Goal: Information Seeking & Learning: Check status

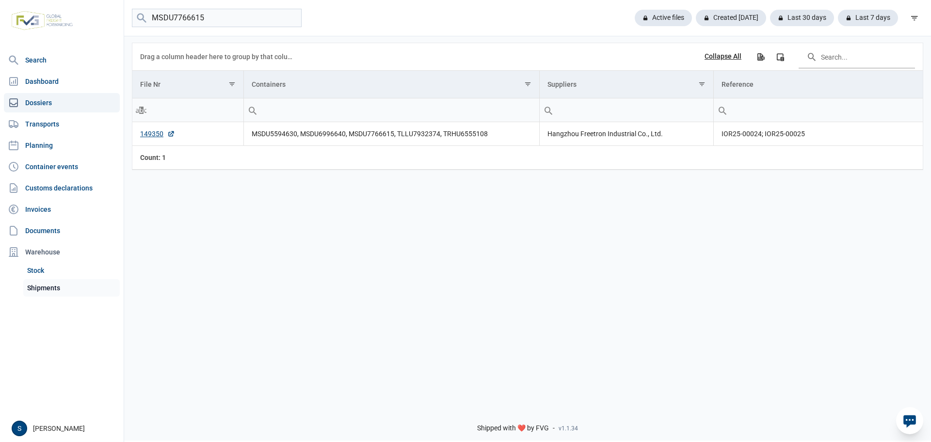
click at [57, 285] on link "Shipments" at bounding box center [71, 287] width 96 height 17
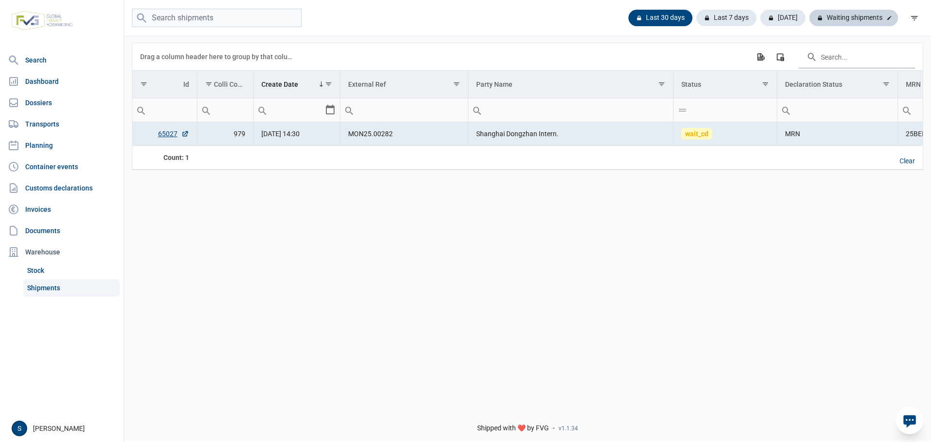
click at [856, 16] on div "Waiting shipments" at bounding box center [853, 18] width 89 height 16
click at [704, 24] on div "Last 30 days" at bounding box center [734, 18] width 60 height 16
click at [905, 156] on div "Clear" at bounding box center [906, 161] width 31 height 16
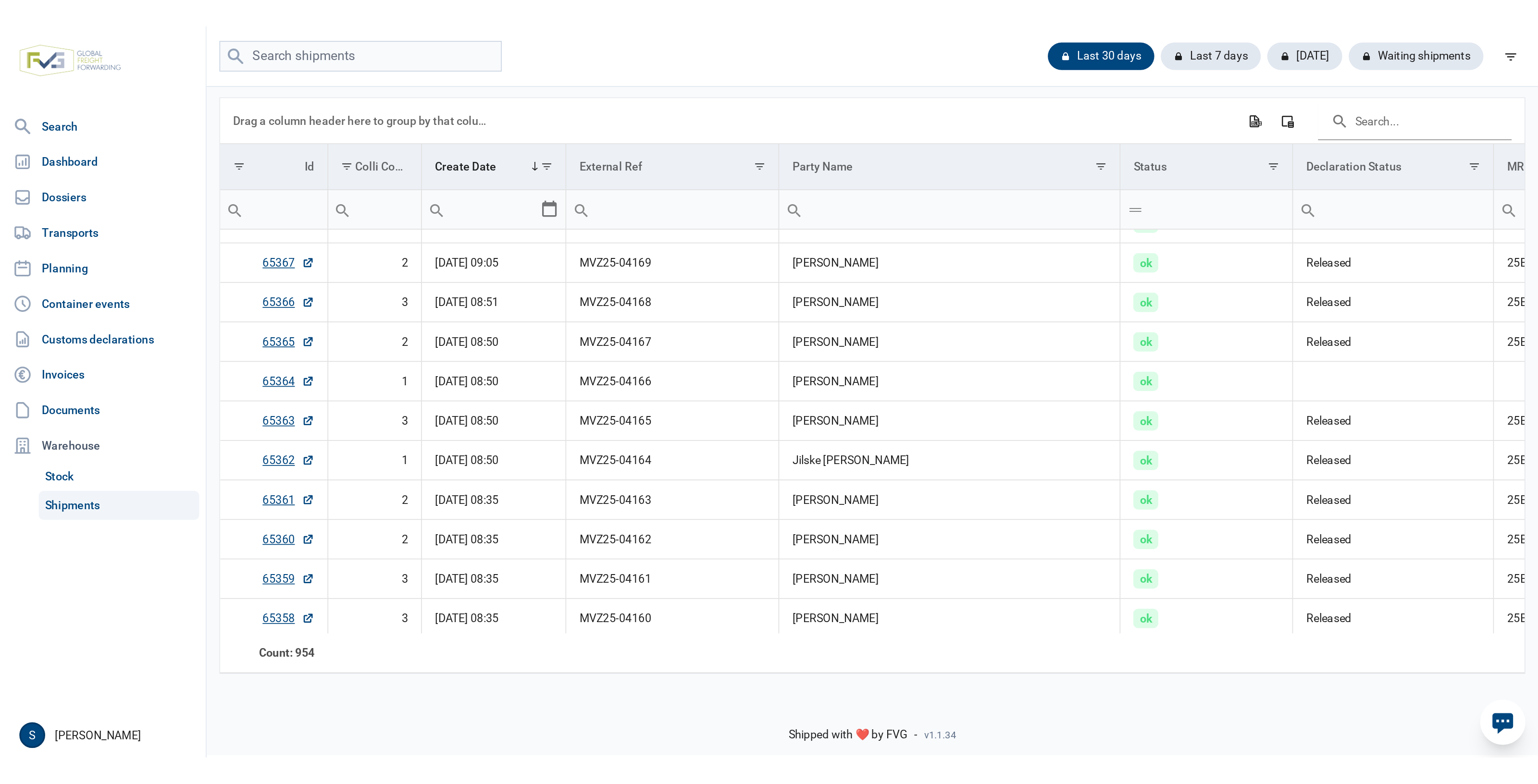
scroll to position [180, 0]
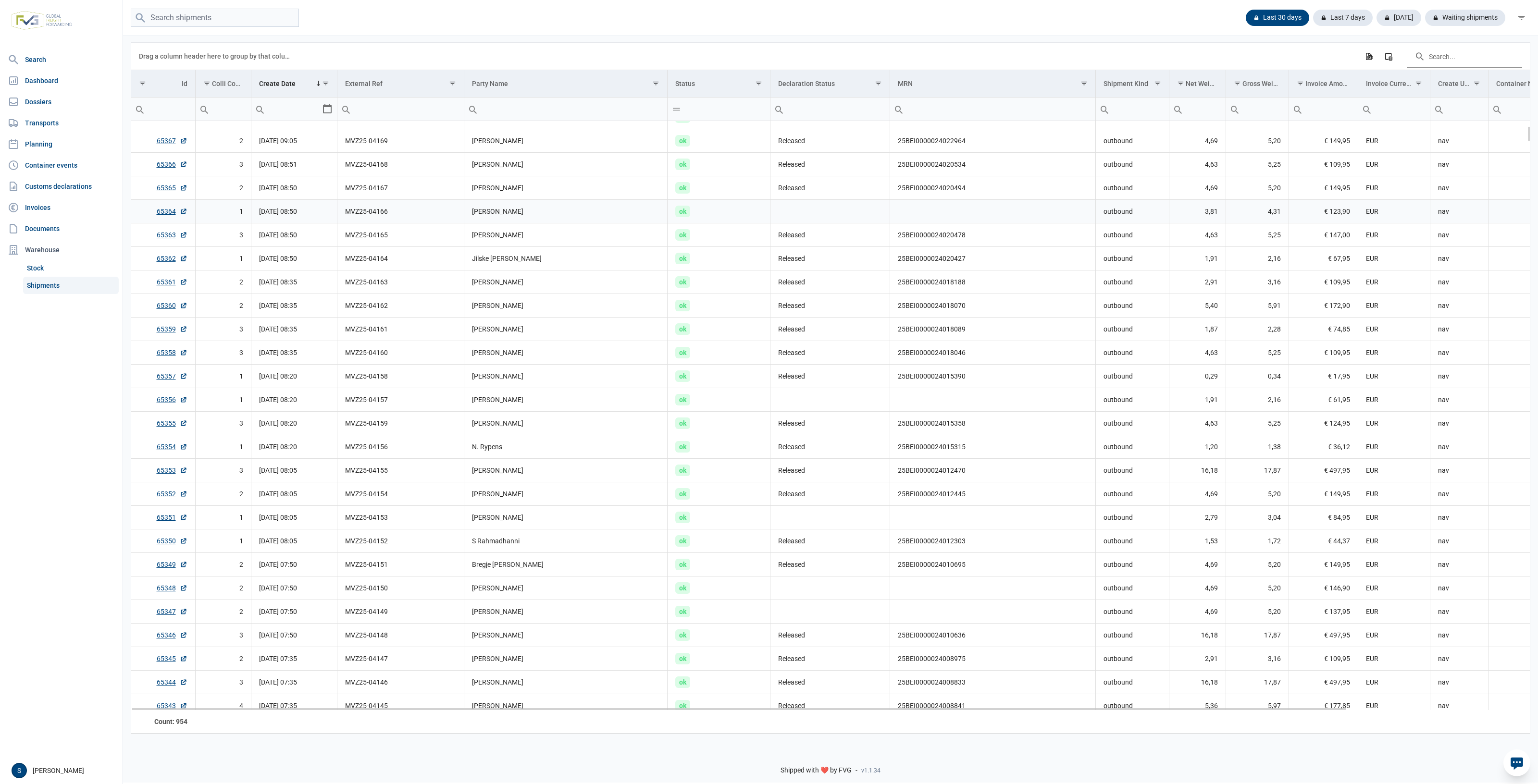
drag, startPoint x: 801, startPoint y: 199, endPoint x: 802, endPoint y: 193, distance: 6.1
click at [801, 199] on td "Data grid with 954 rows and 18 columns" at bounding box center [830, 211] width 120 height 24
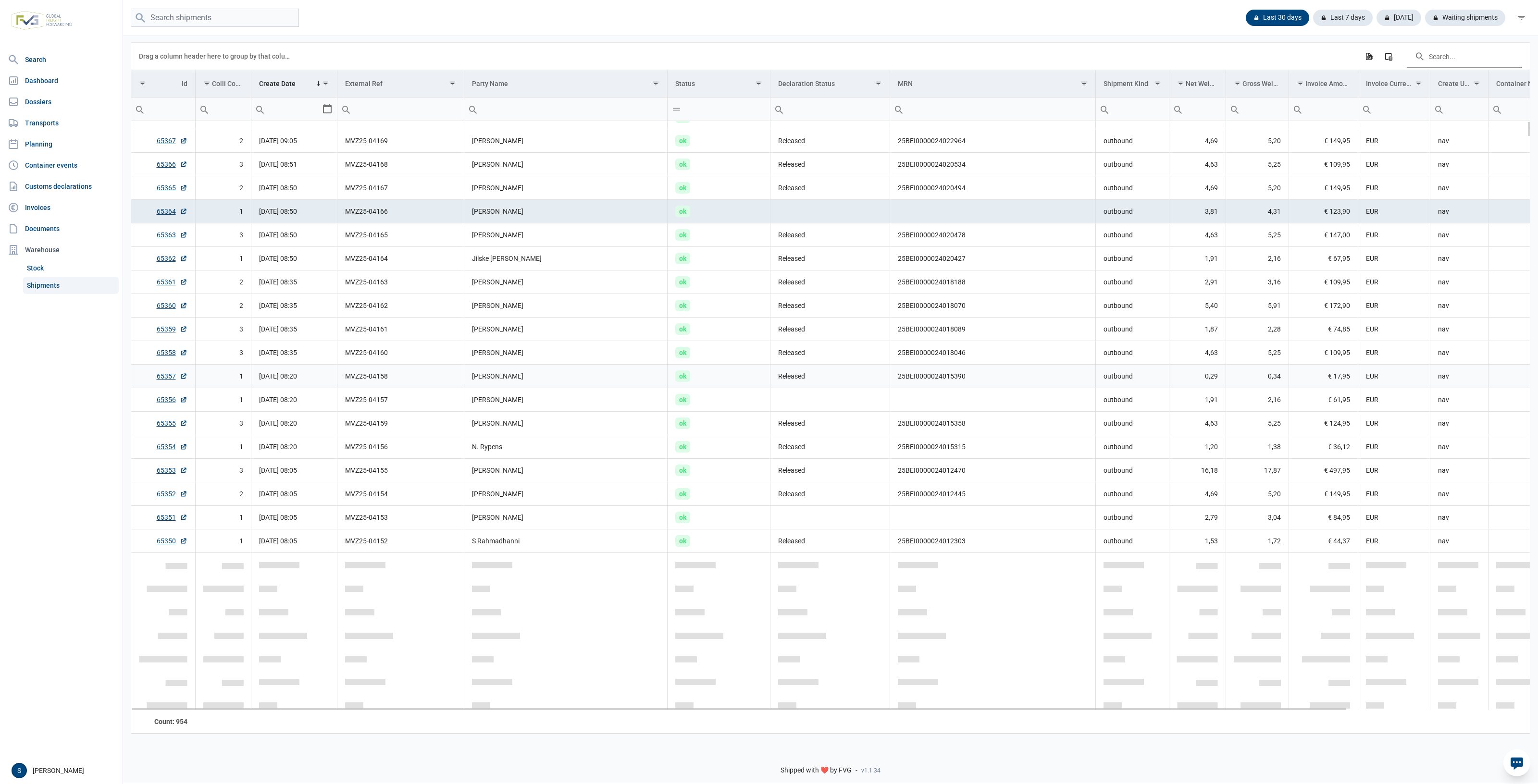
scroll to position [0, 0]
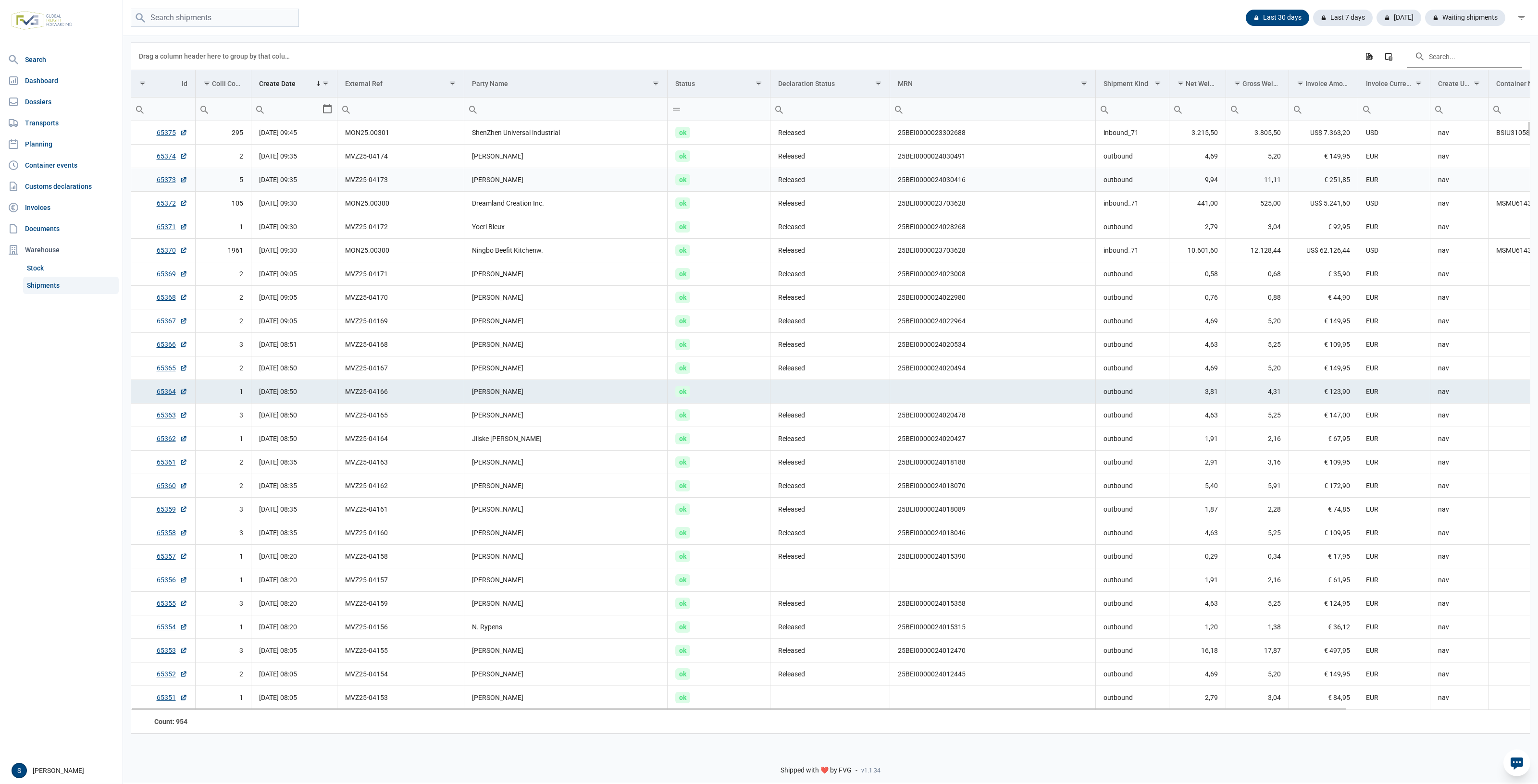
click at [537, 178] on td "[PERSON_NAME]" at bounding box center [565, 180] width 203 height 24
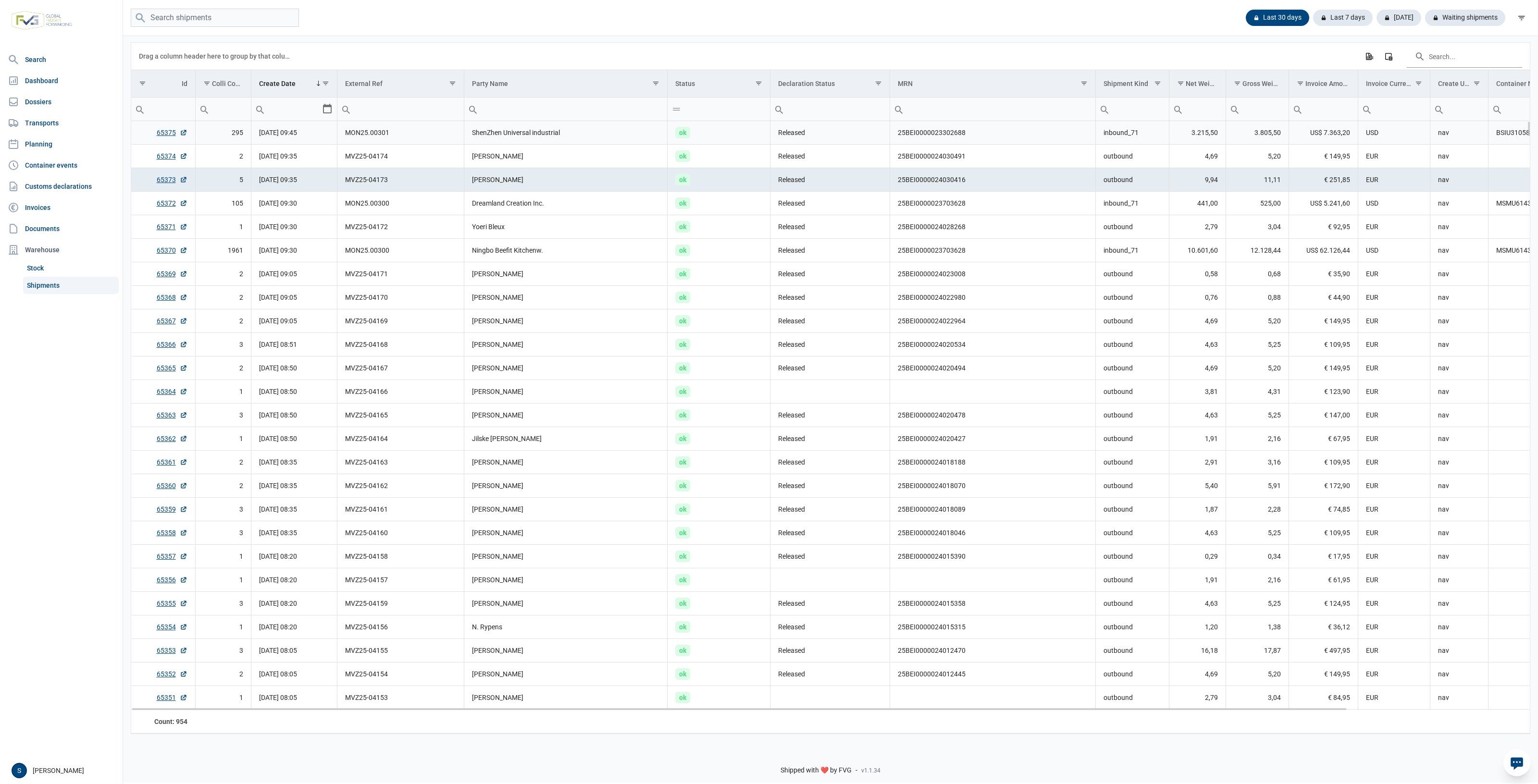
click at [519, 133] on td "ShenZhen Universal industrial" at bounding box center [565, 133] width 203 height 24
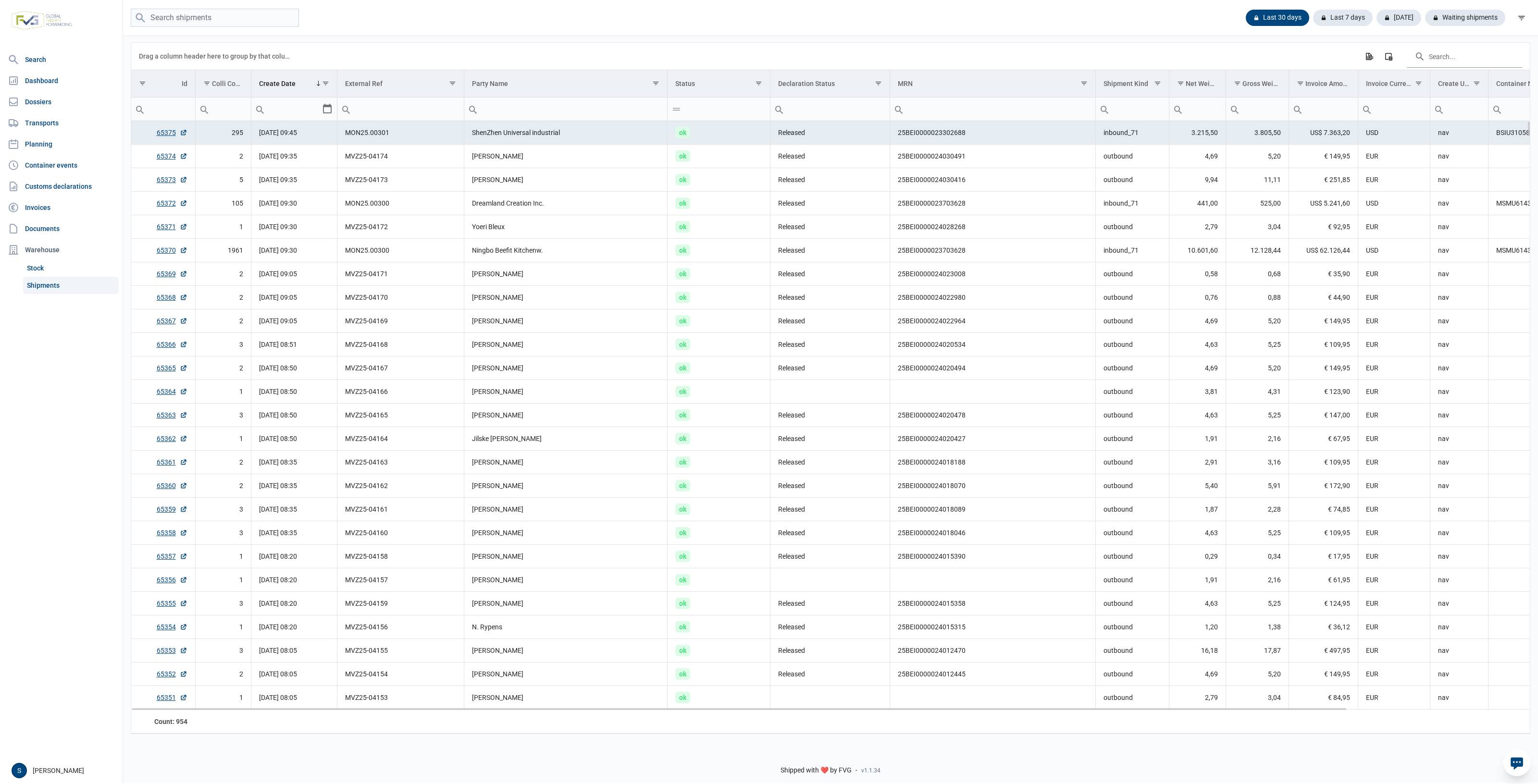
click at [922, 143] on td "3.215,50" at bounding box center [1197, 133] width 57 height 24
click at [922, 242] on td "US$ 62.126,44" at bounding box center [1324, 251] width 69 height 24
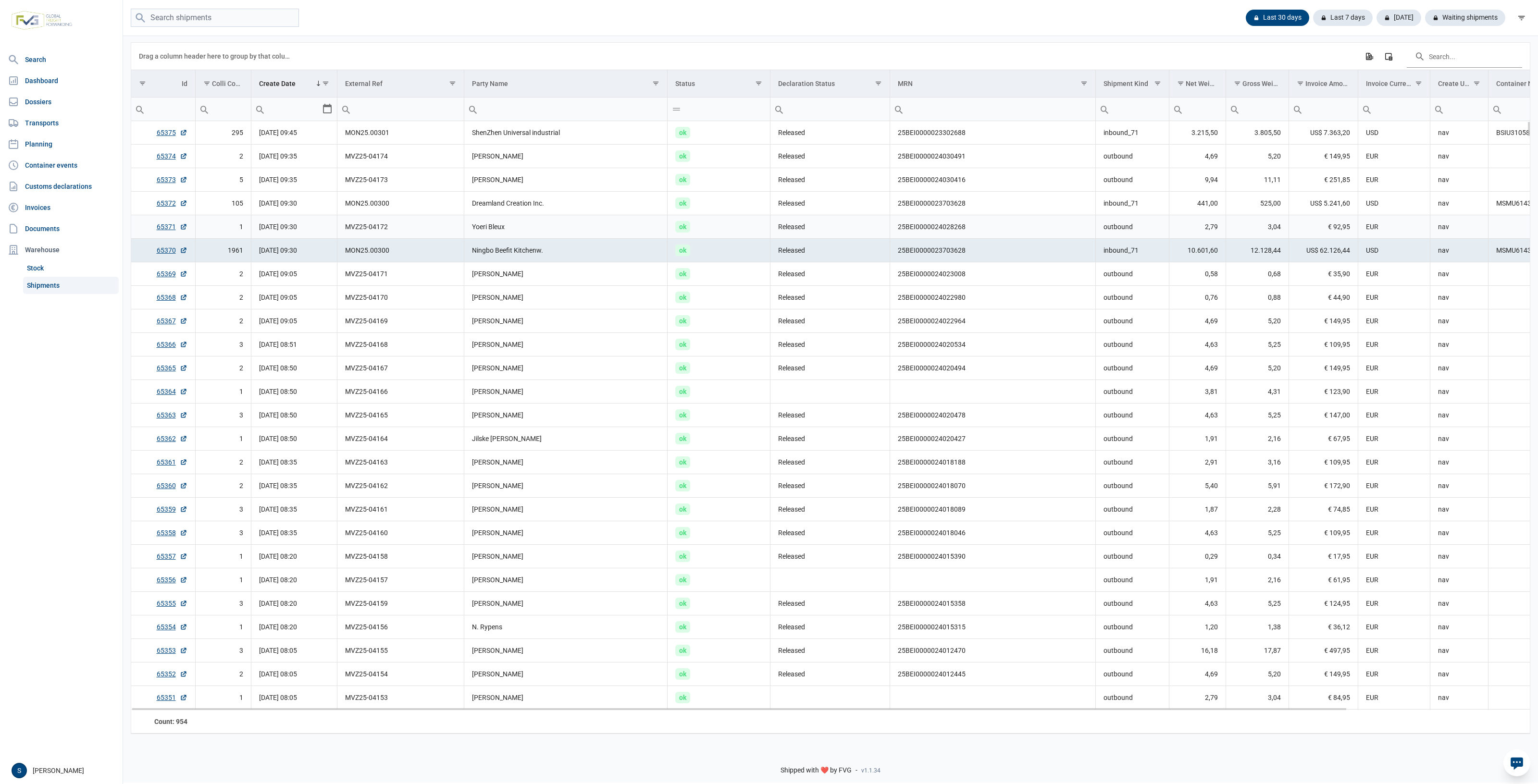
click at [922, 221] on td "EUR" at bounding box center [1394, 227] width 72 height 24
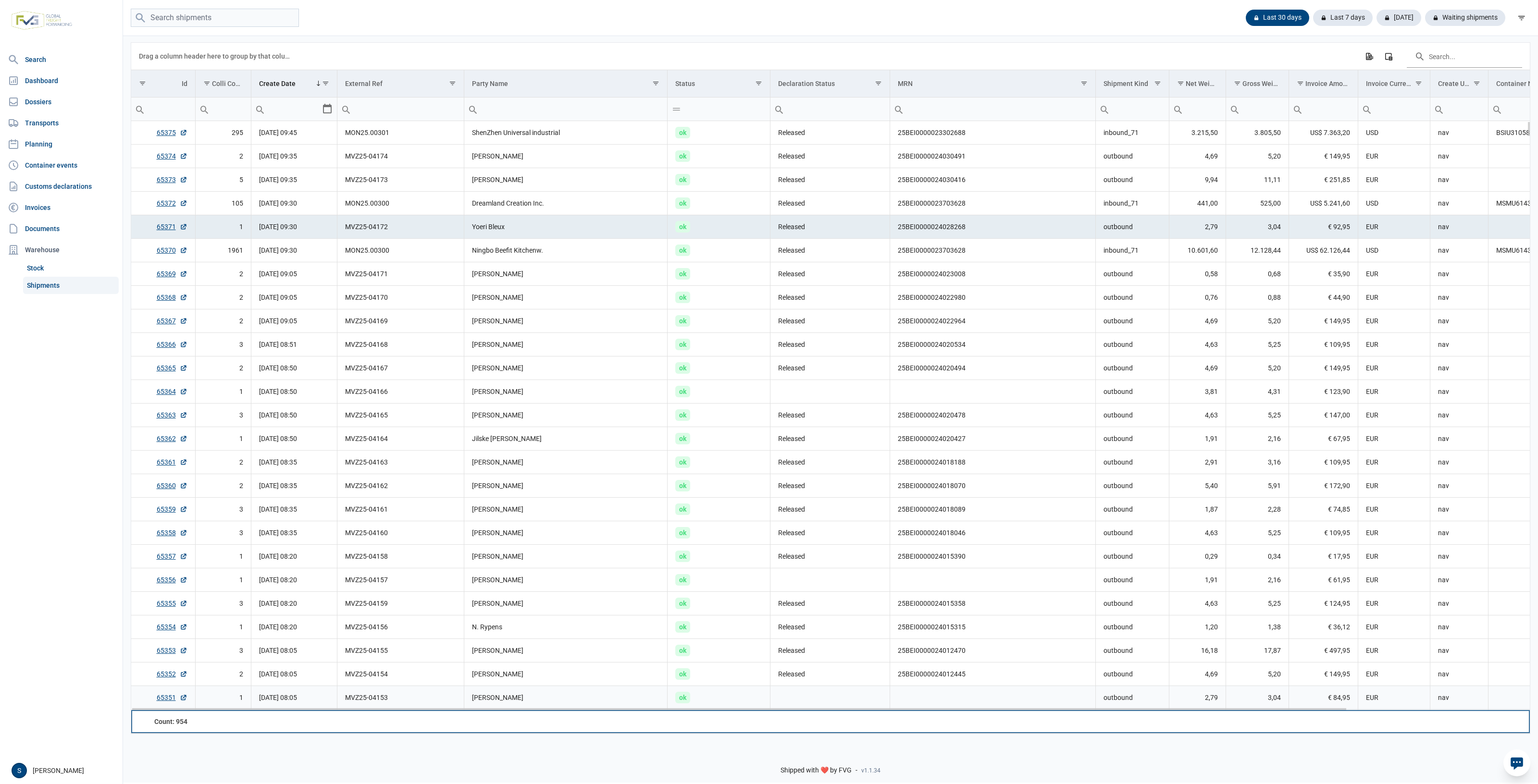
click at [785, 438] on td "Data grid with 954 rows and 18 columns" at bounding box center [830, 721] width 120 height 23
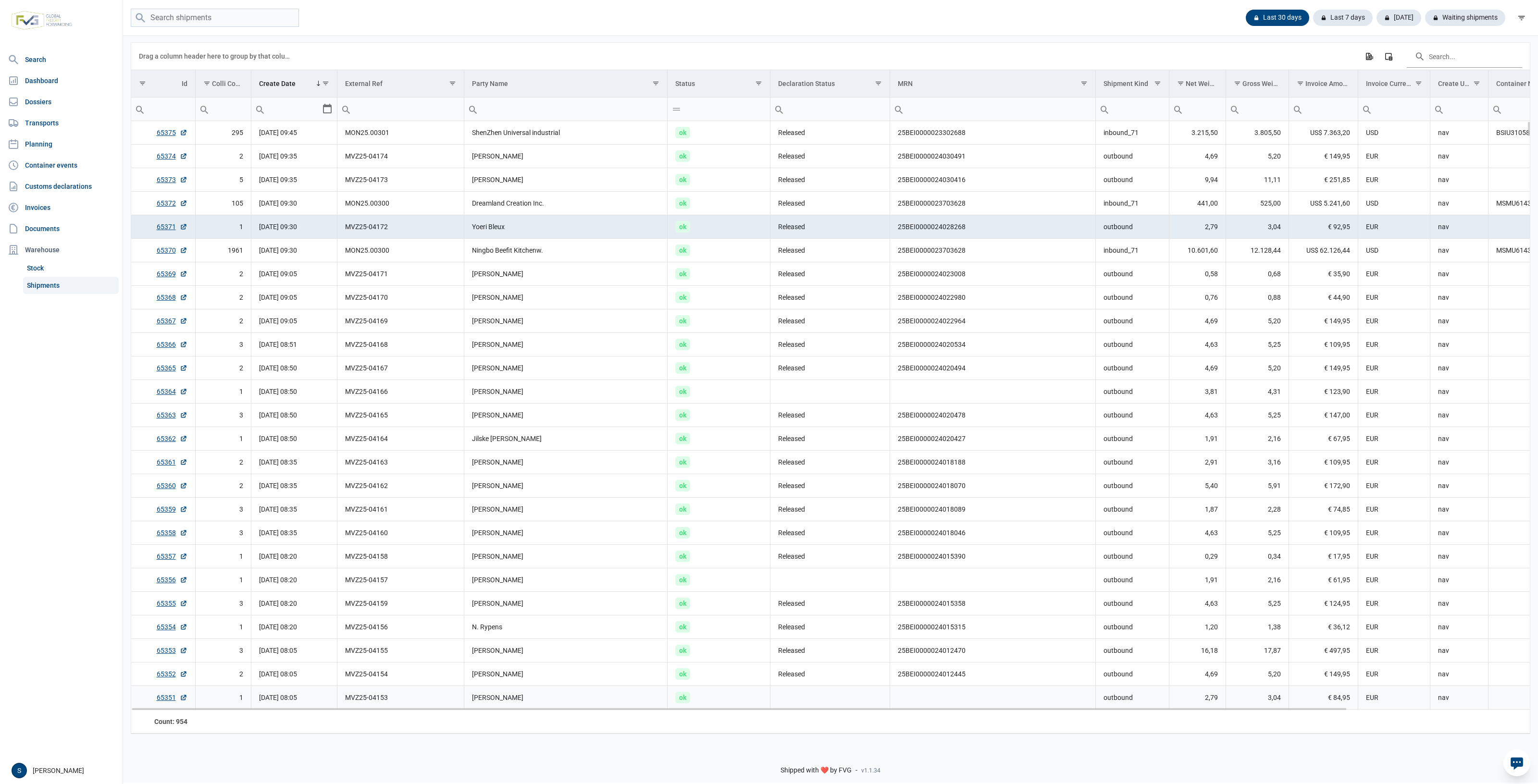
click at [785, 438] on td "Data grid with 954 rows and 18 columns" at bounding box center [830, 698] width 120 height 24
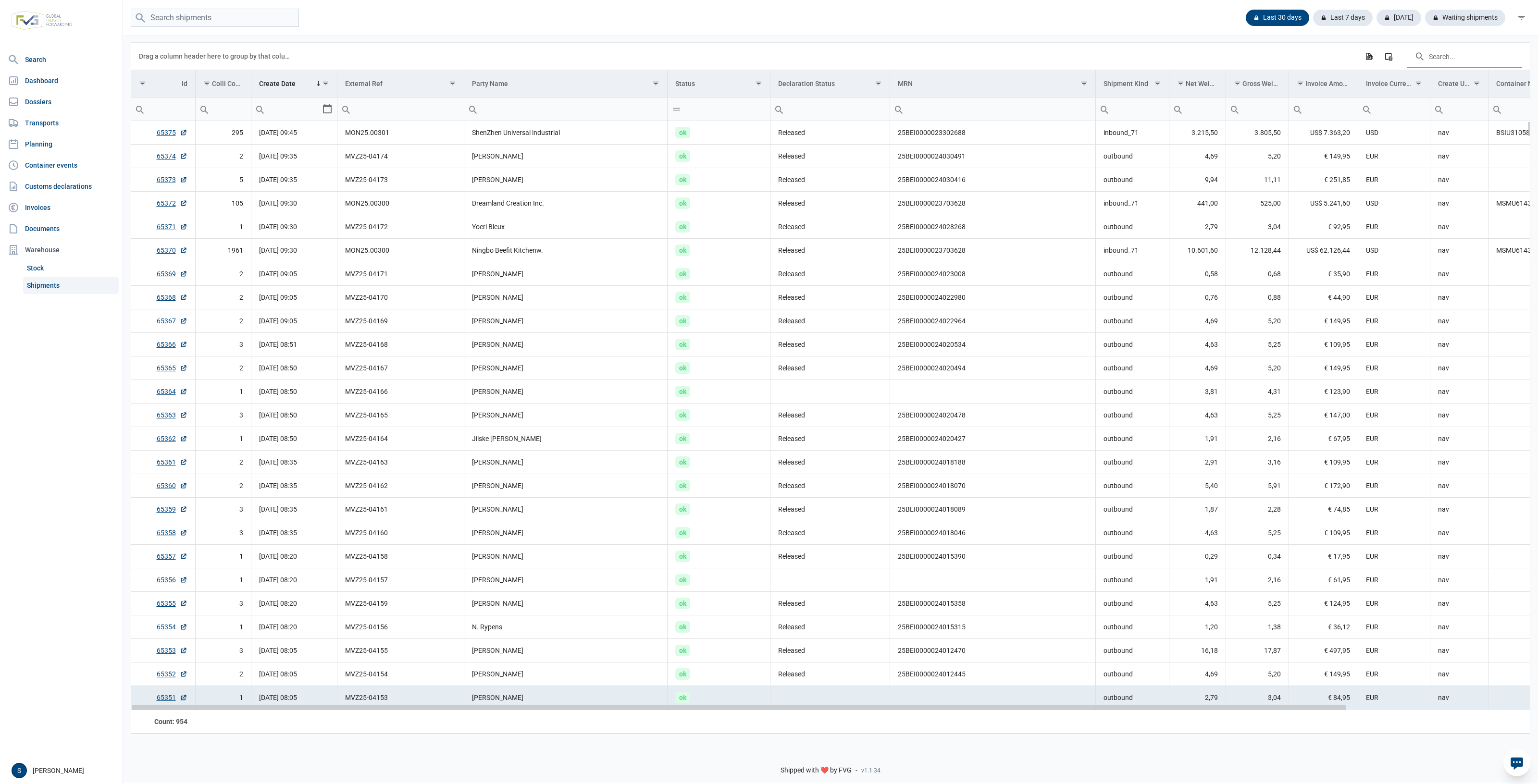
drag, startPoint x: 771, startPoint y: 708, endPoint x: 776, endPoint y: 709, distance: 5.1
click at [773, 438] on div "Data grid with 954 rows and 18 columns" at bounding box center [739, 707] width 1215 height 5
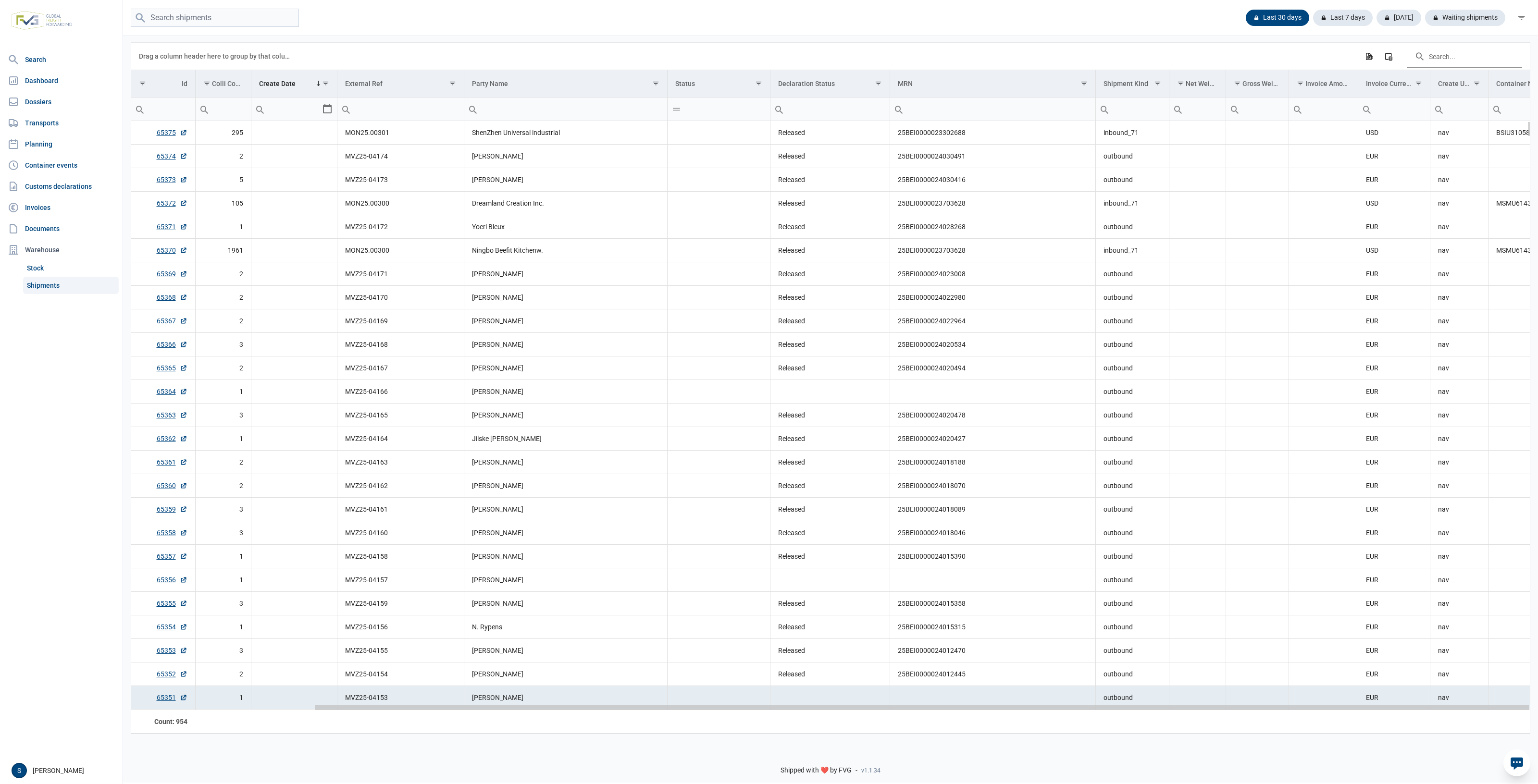
drag, startPoint x: 776, startPoint y: 709, endPoint x: 1180, endPoint y: 479, distance: 464.9
click at [922, 438] on body "For evaluation purposes only. Redistribution prohibited. Please register an exi…" at bounding box center [769, 375] width 1538 height 784
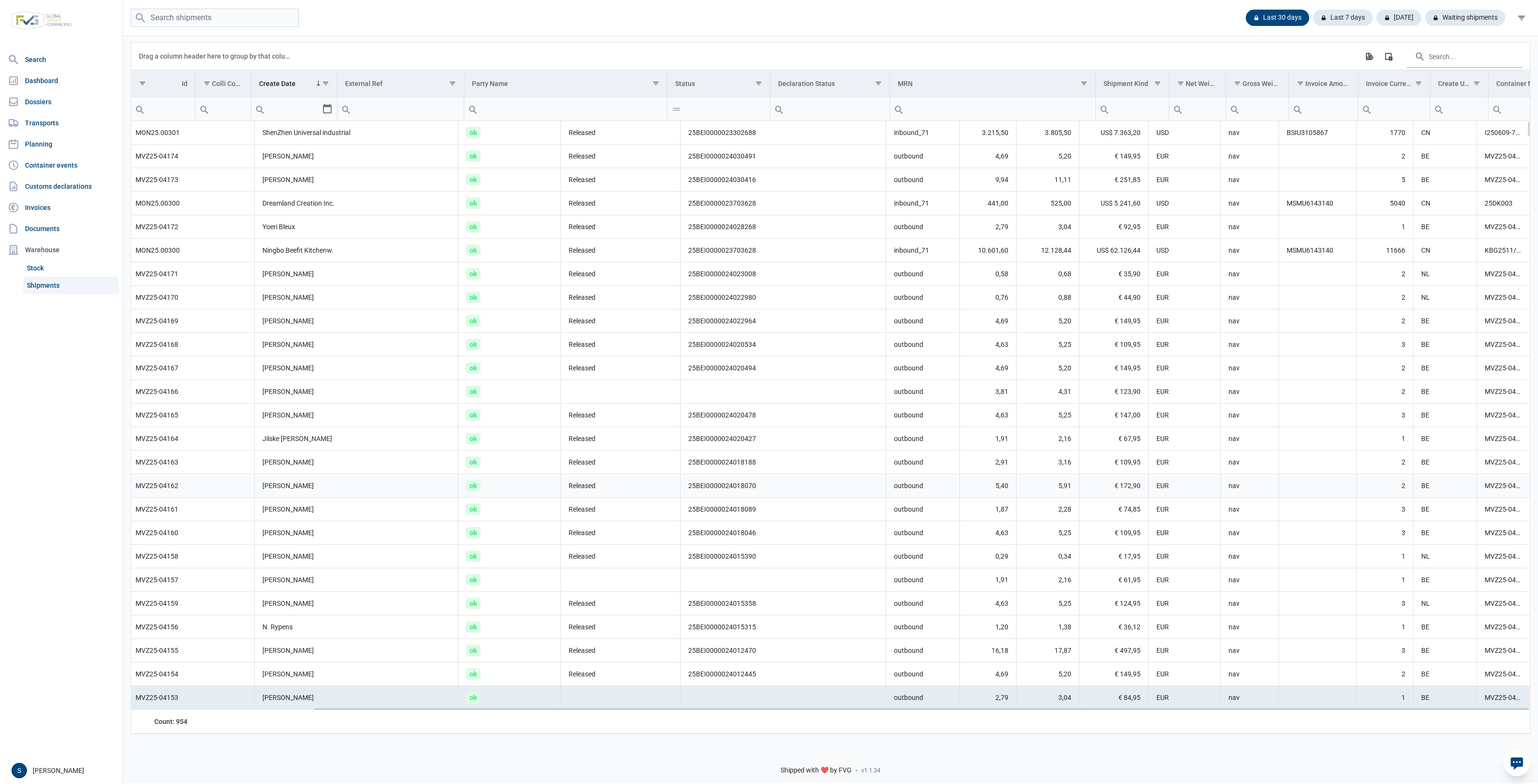
scroll to position [0, 209]
click at [922, 242] on td "MSMU6143140" at bounding box center [1317, 251] width 78 height 24
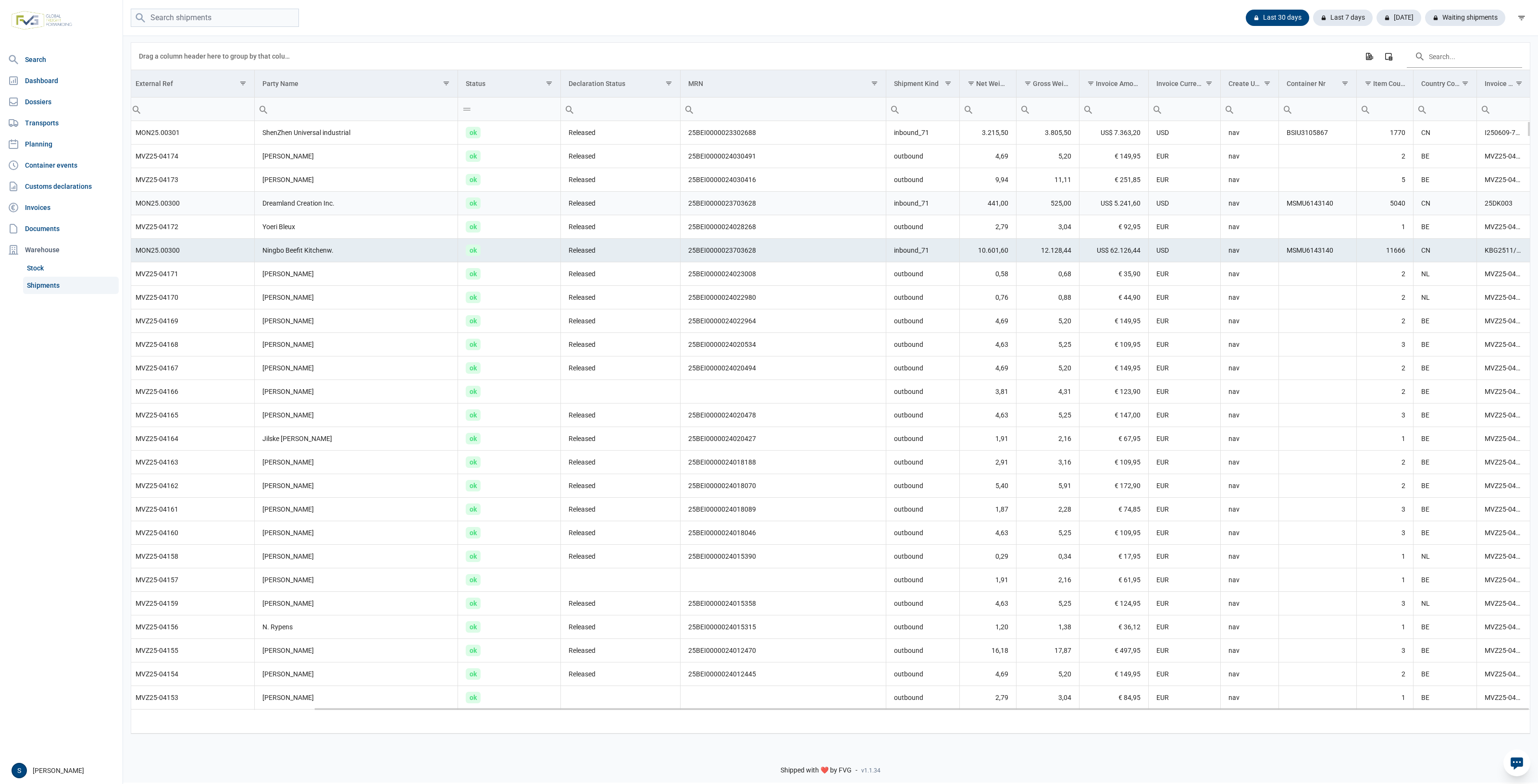
click at [922, 200] on td "MSMU6143140" at bounding box center [1317, 203] width 78 height 24
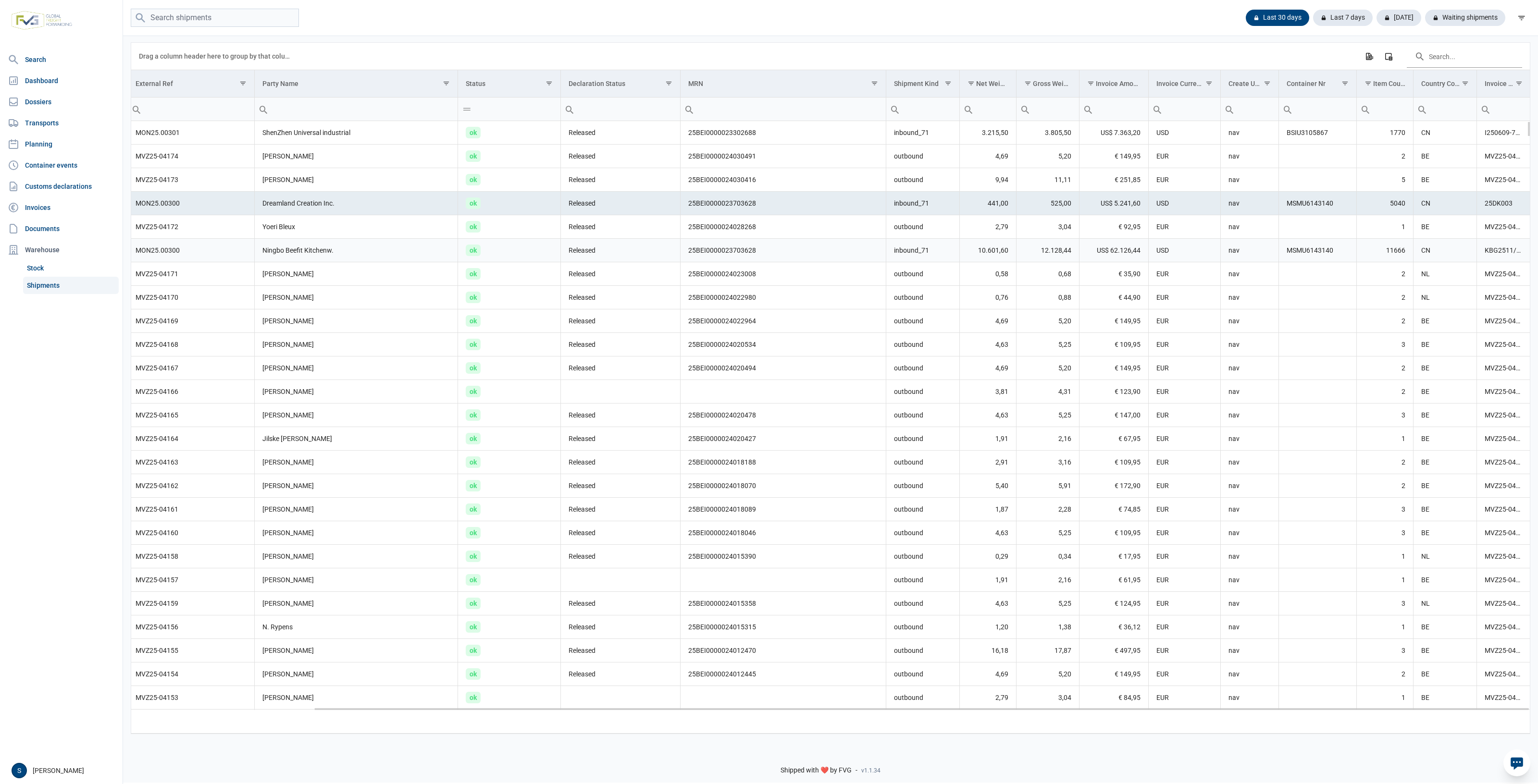
click at [922, 228] on td "3,04" at bounding box center [1048, 227] width 63 height 24
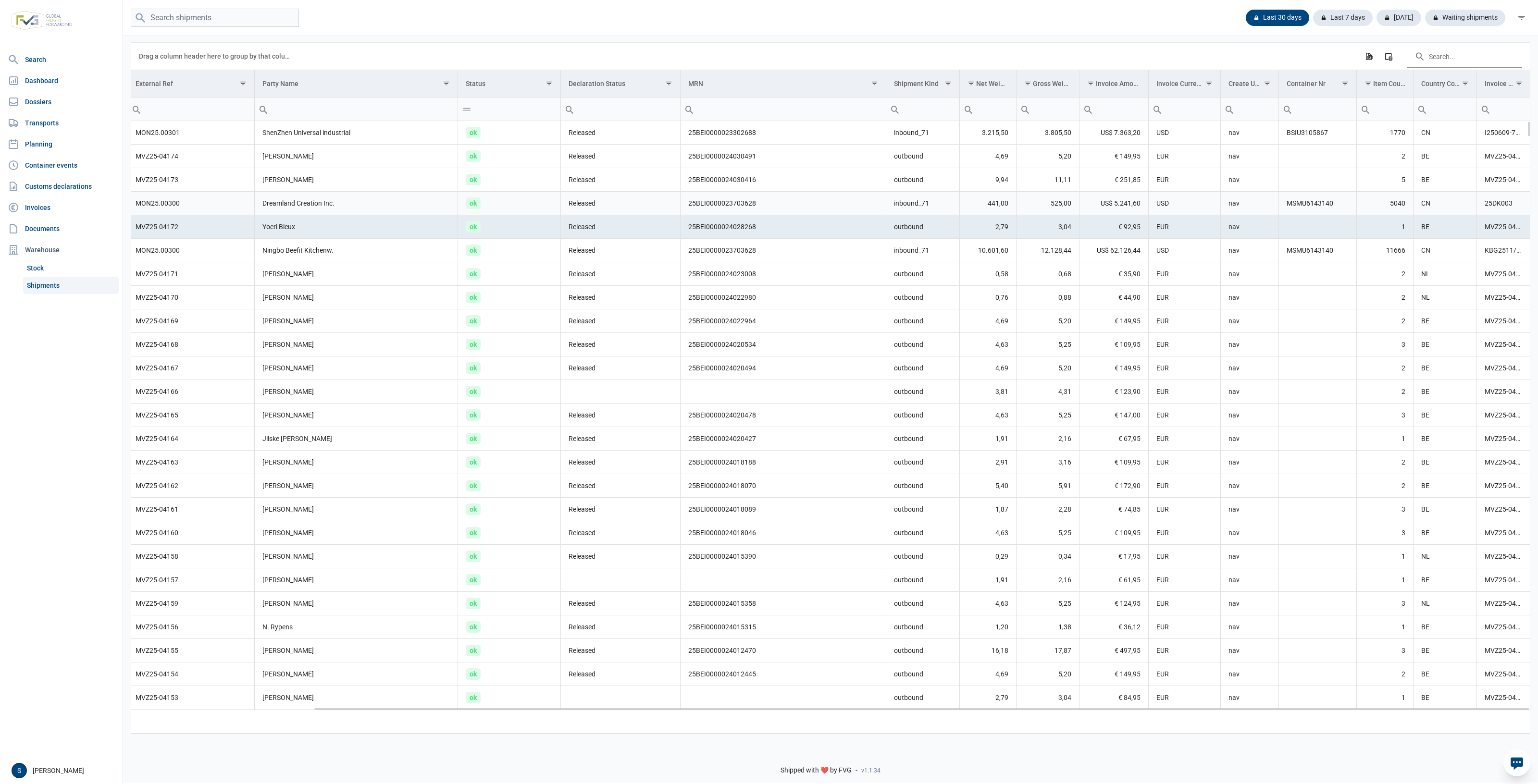
click at [922, 206] on td "US$ 5.241,60" at bounding box center [1115, 203] width 69 height 24
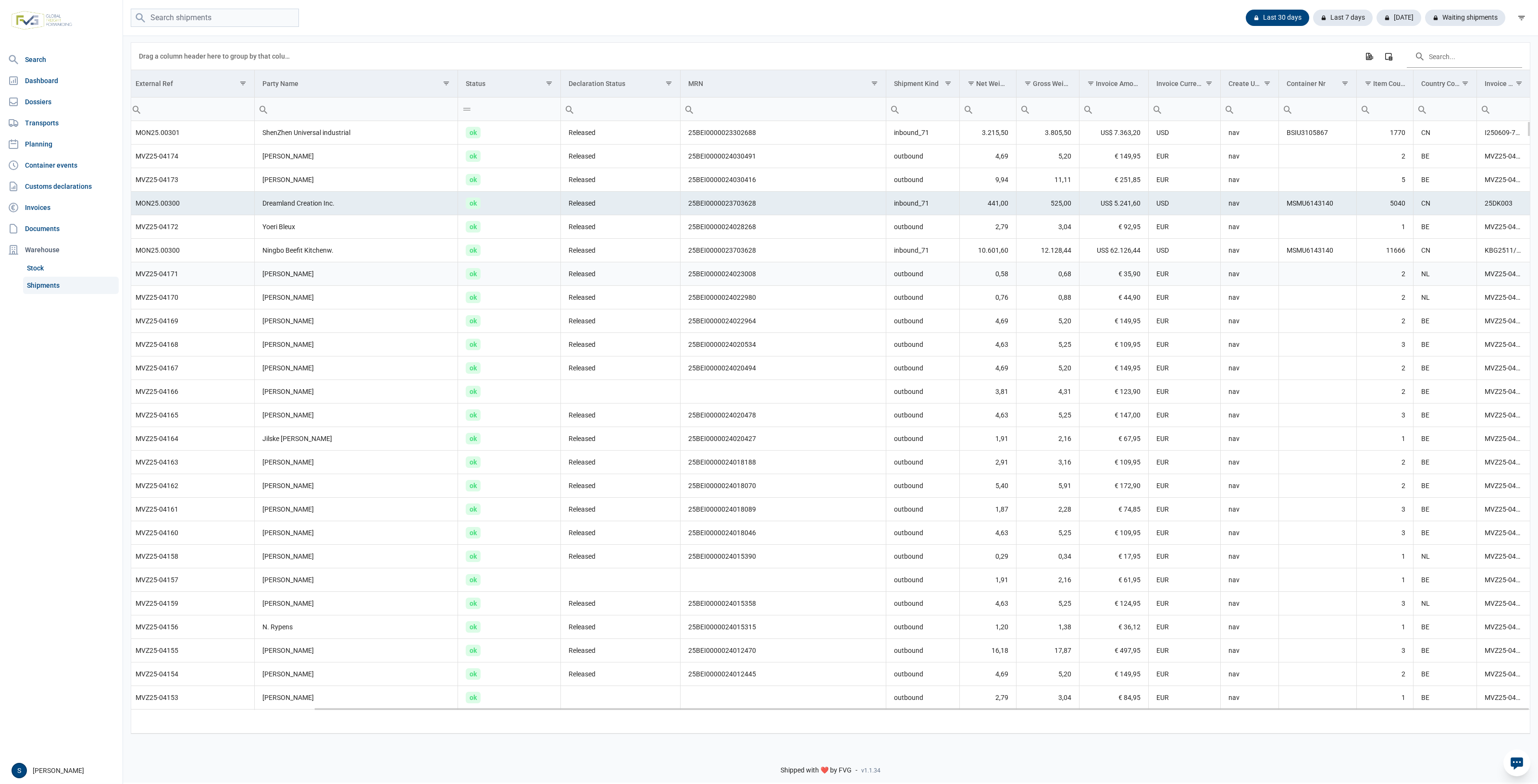
drag, startPoint x: 975, startPoint y: 263, endPoint x: 541, endPoint y: 134, distance: 452.8
click at [529, 237] on td "ok" at bounding box center [510, 227] width 103 height 24
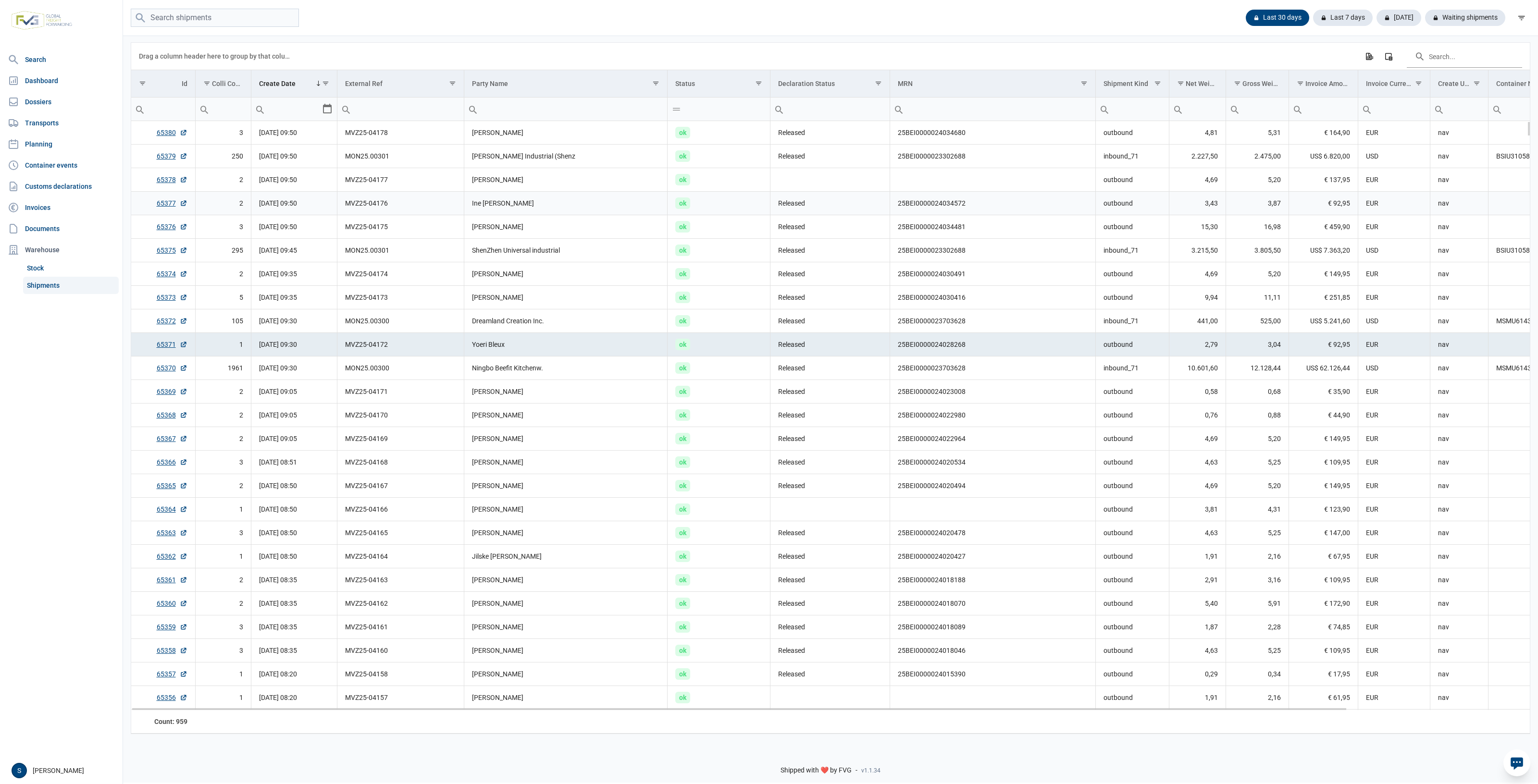
click at [651, 202] on td "Ine Jeurissen" at bounding box center [565, 203] width 203 height 24
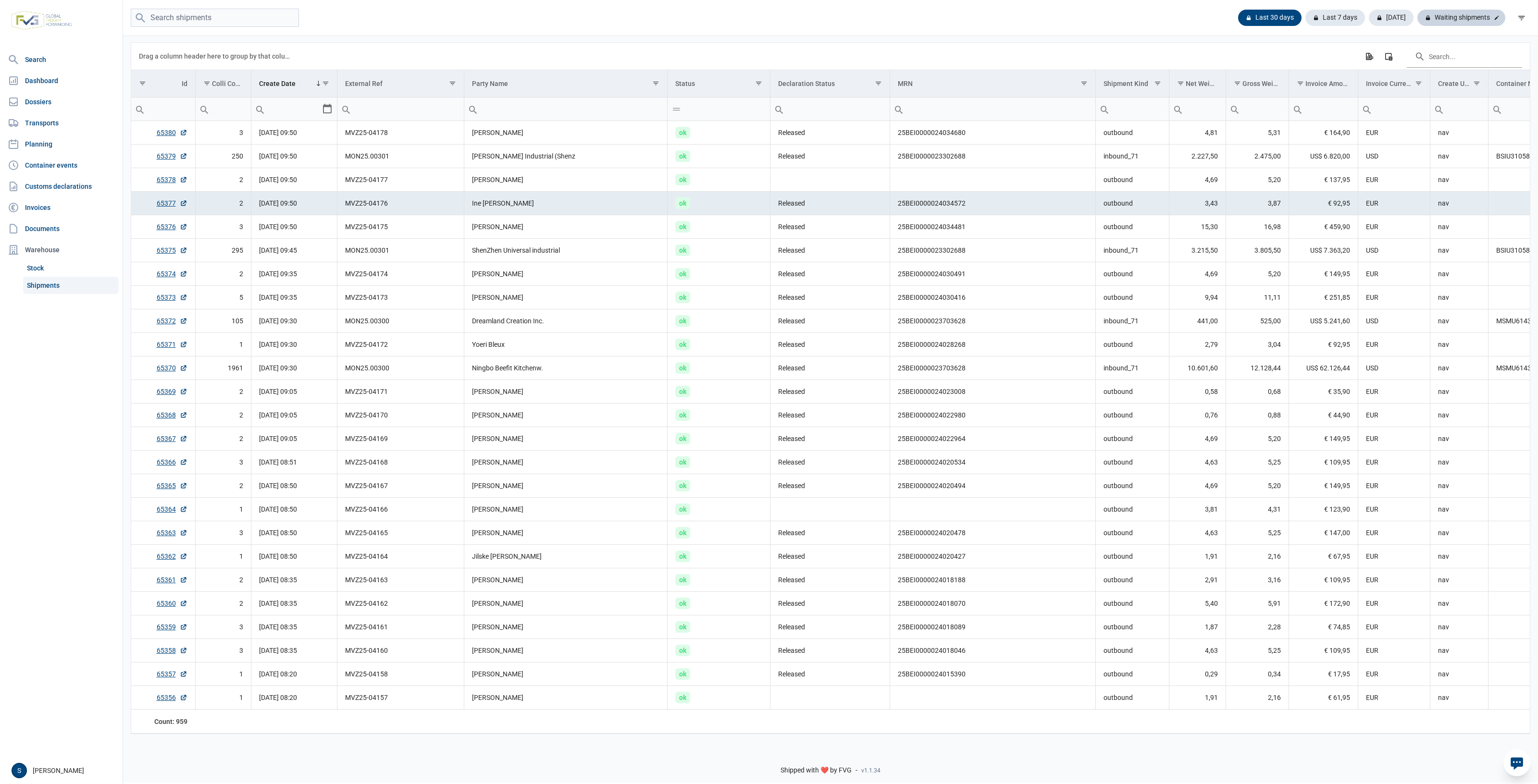
drag, startPoint x: 1472, startPoint y: 26, endPoint x: 1469, endPoint y: 11, distance: 15.3
click at [1471, 19] on div "Waiting shipments" at bounding box center [1462, 18] width 88 height 16
click at [1470, 14] on div "Waiting shipments" at bounding box center [1462, 18] width 88 height 16
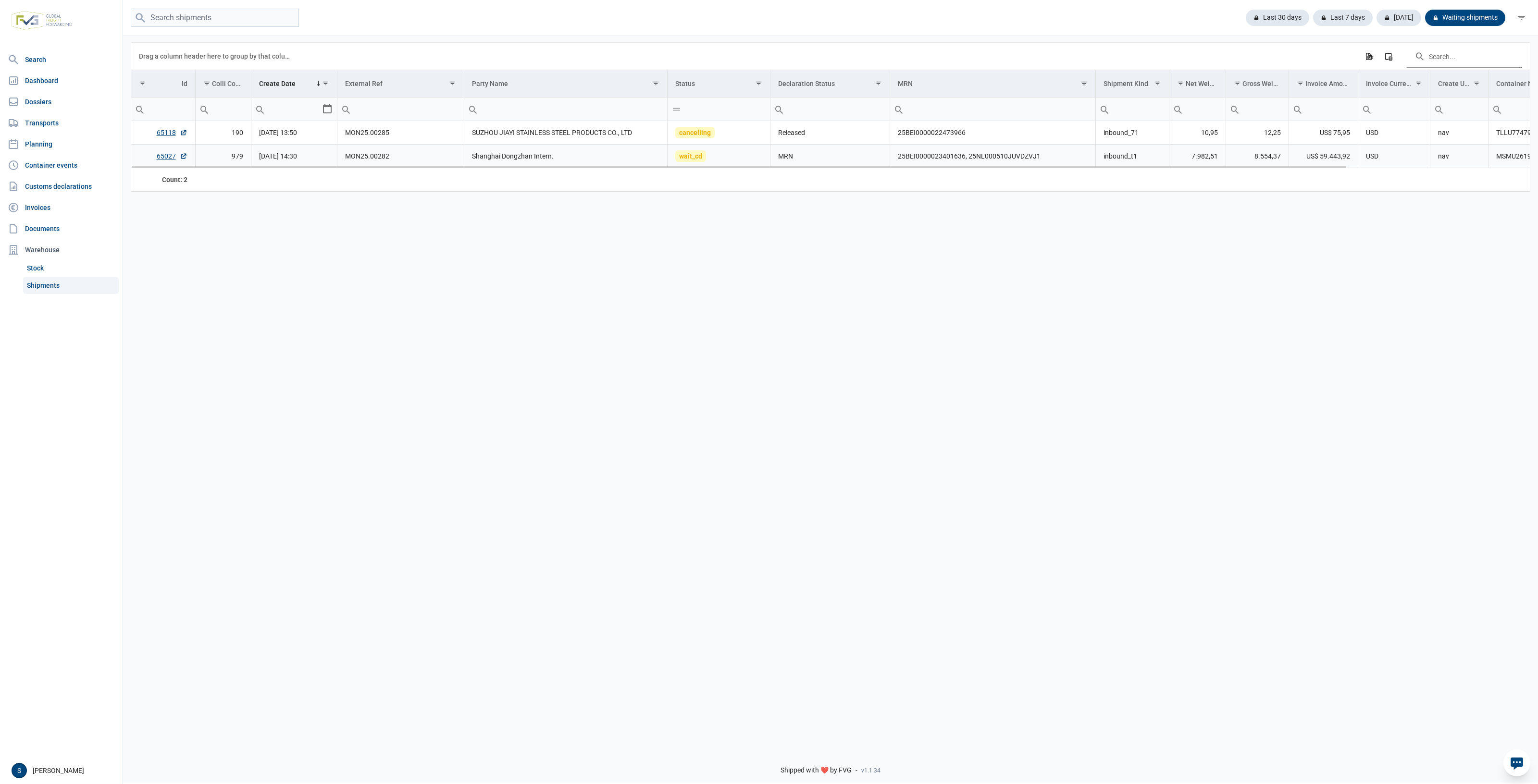
click at [1496, 160] on td "MSMU2619454" at bounding box center [1527, 157] width 78 height 24
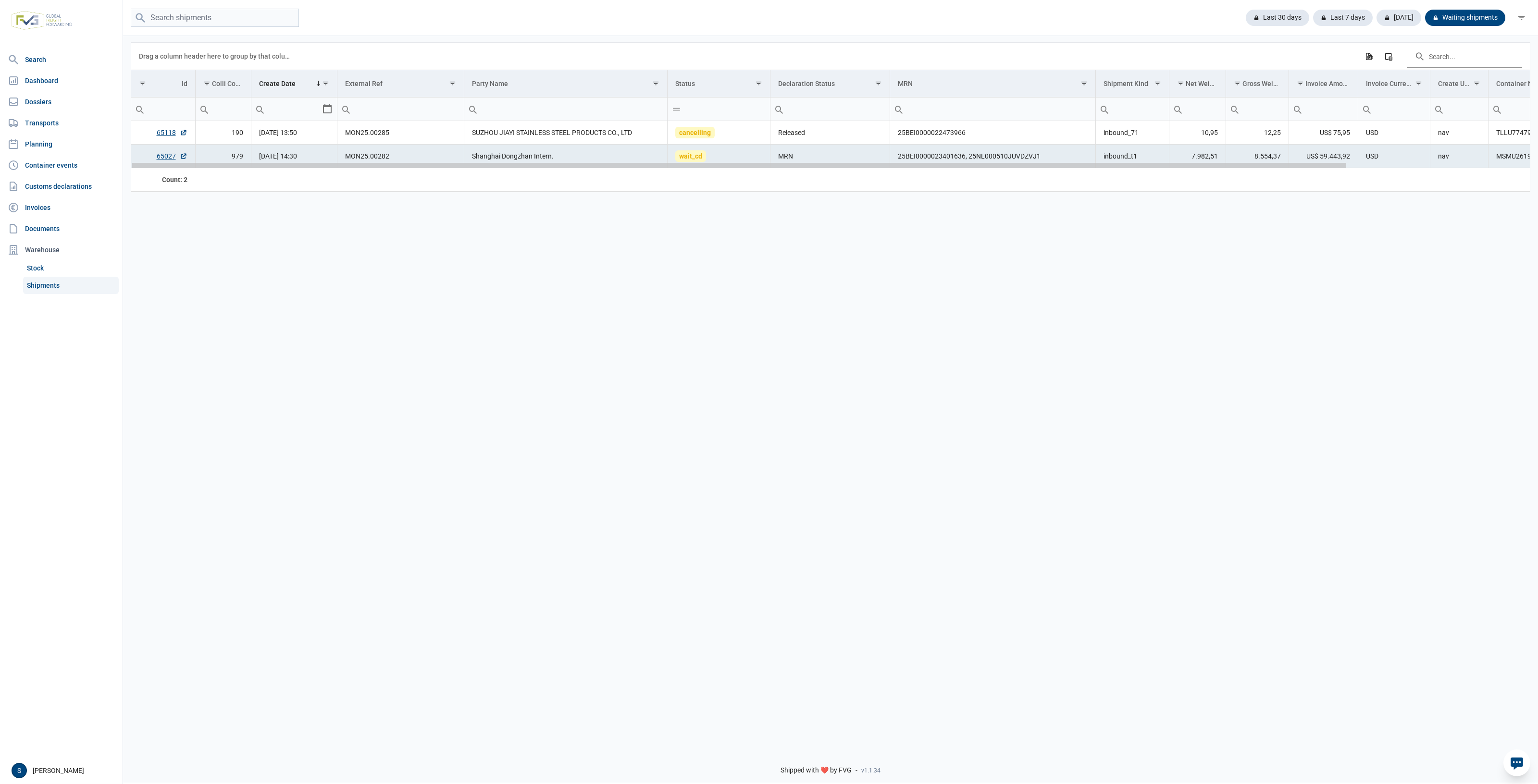
click at [711, 168] on div "Data grid with 2 rows and 18 columns" at bounding box center [739, 165] width 1215 height 5
drag, startPoint x: 711, startPoint y: 168, endPoint x: -421, endPoint y: 359, distance: 1148.0
click at [0, 359] on html "For evaluation purposes only. Redistribution prohibited. Please register an exi…" at bounding box center [769, 392] width 1538 height 784
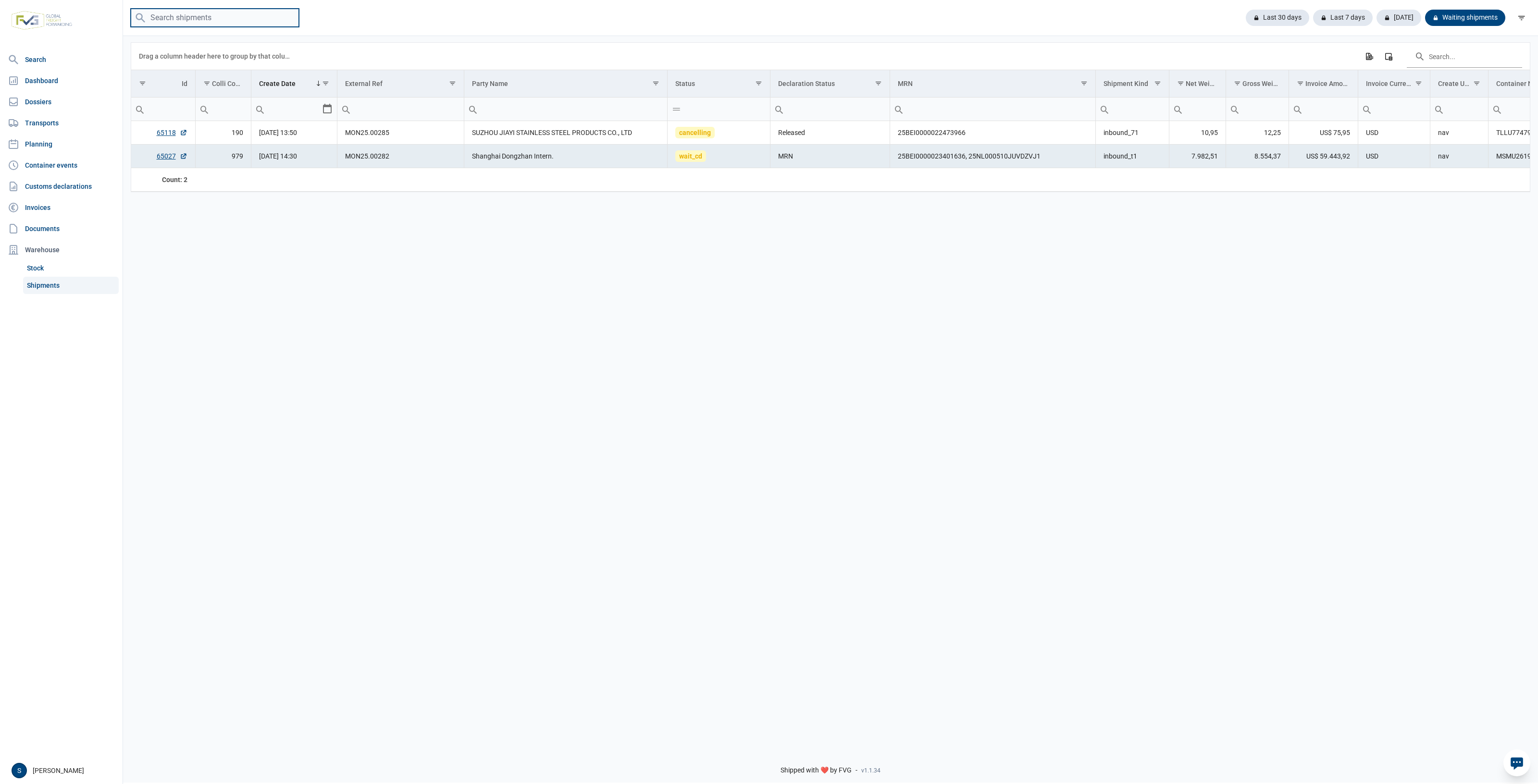
drag, startPoint x: 214, startPoint y: 25, endPoint x: 168, endPoint y: 45, distance: 50.2
click at [214, 25] on input "search" at bounding box center [215, 18] width 169 height 19
click at [48, 104] on link "Dossiers" at bounding box center [61, 101] width 115 height 19
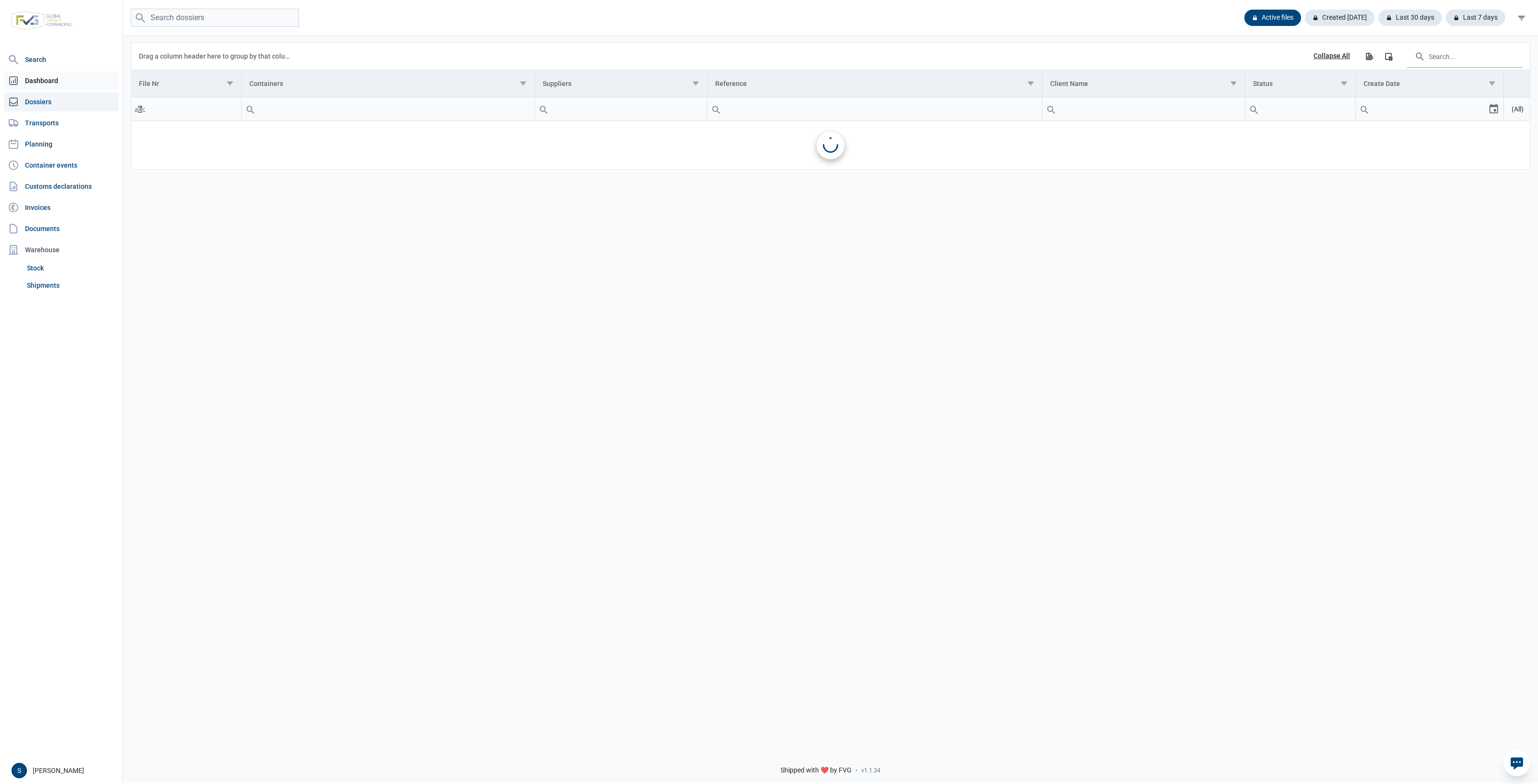
drag, startPoint x: 47, startPoint y: 97, endPoint x: 111, endPoint y: 85, distance: 65.1
click at [48, 97] on link "Dossiers" at bounding box center [61, 101] width 115 height 19
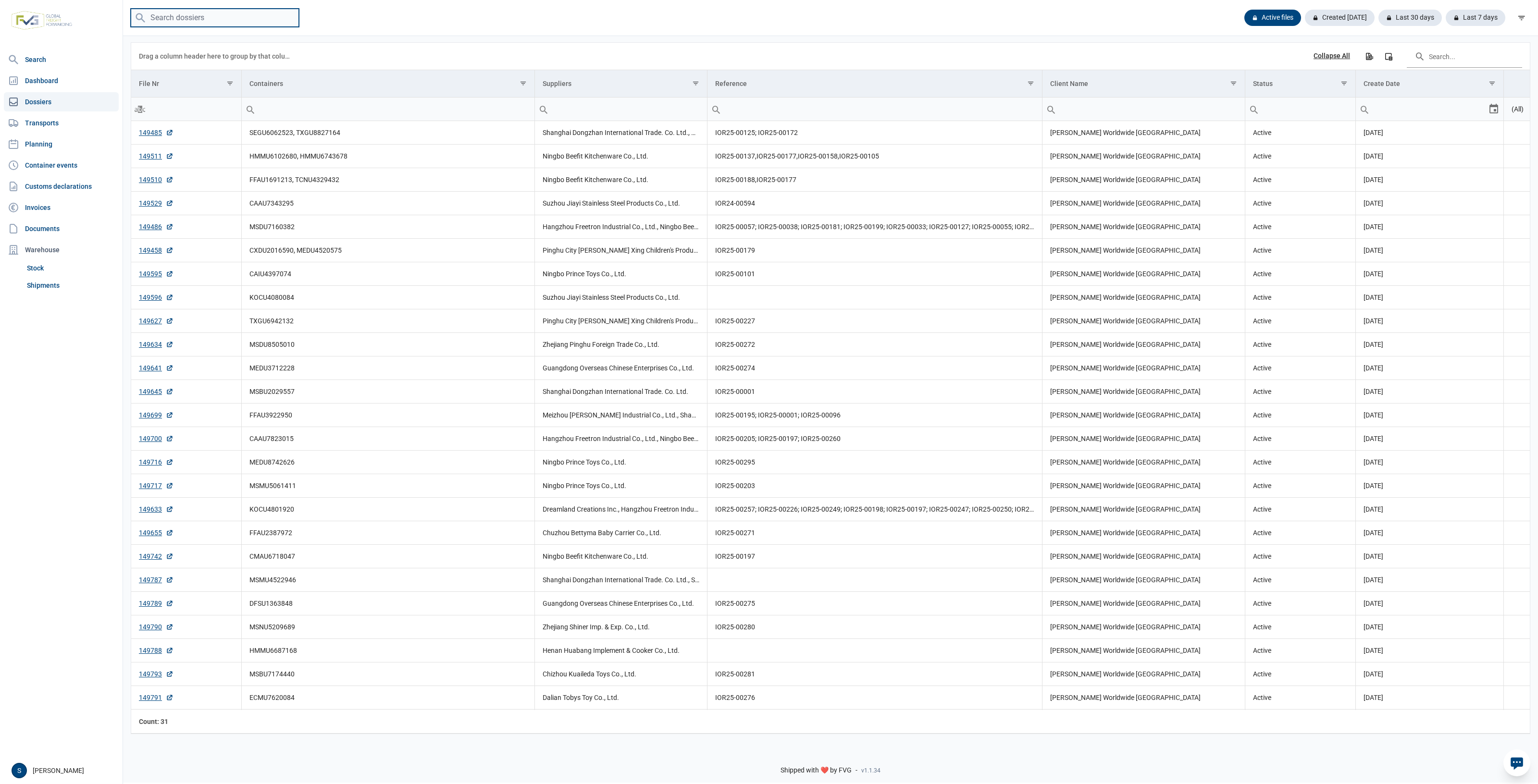
click at [197, 23] on input "search" at bounding box center [215, 18] width 169 height 19
paste input "FFAU2041676"
type input "FFAU2041676"
click at [43, 297] on nav "Search Dashboard Dossiers Transports Planning Container events Customs declarat…" at bounding box center [61, 403] width 123 height 708
click at [51, 283] on link "Shipments" at bounding box center [70, 284] width 95 height 17
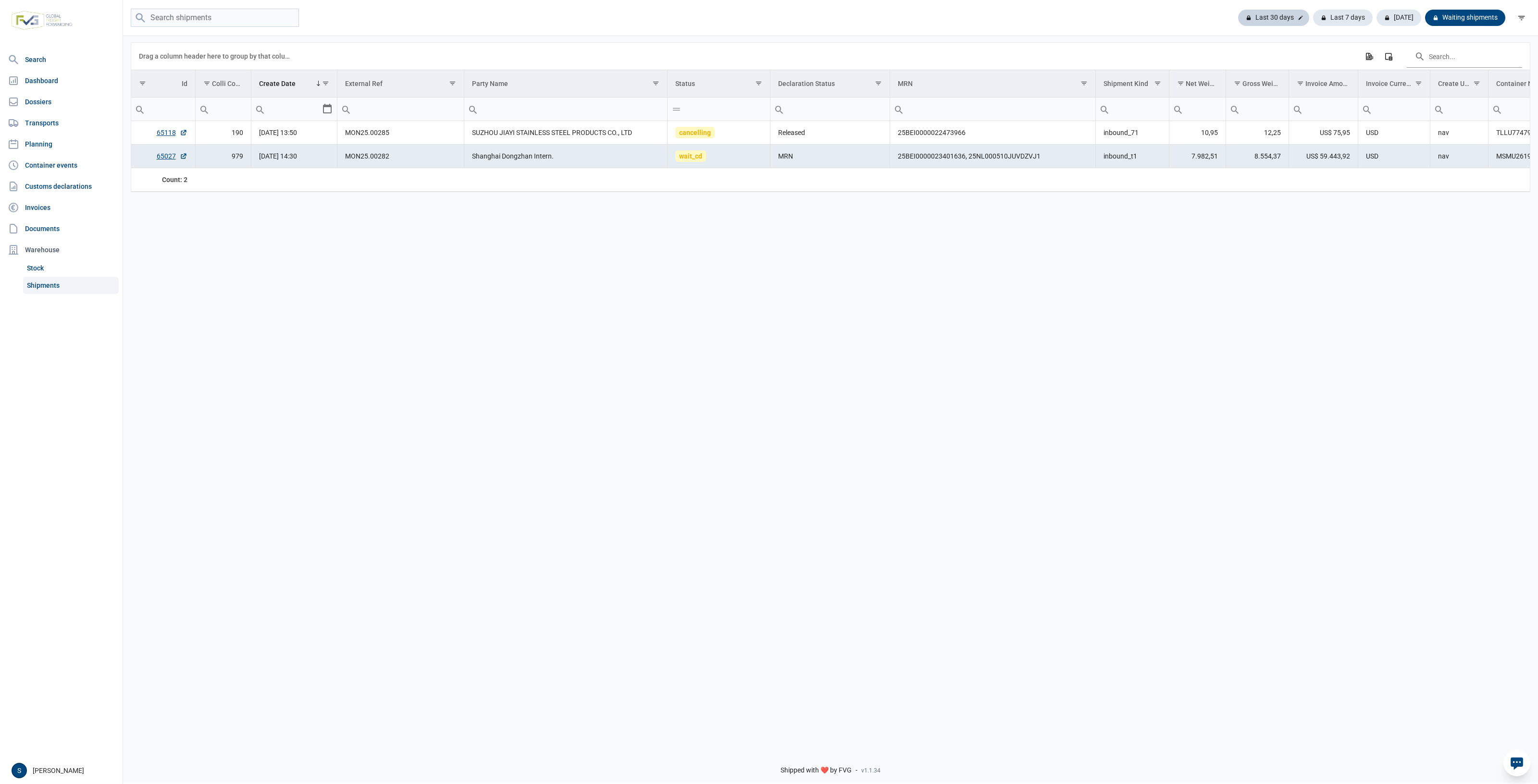
click at [1250, 23] on div "Last 30 days Last 7 days Today Waiting shipments" at bounding box center [830, 18] width 1415 height 19
click at [1313, 23] on div "Last 30 days" at bounding box center [1343, 18] width 59 height 16
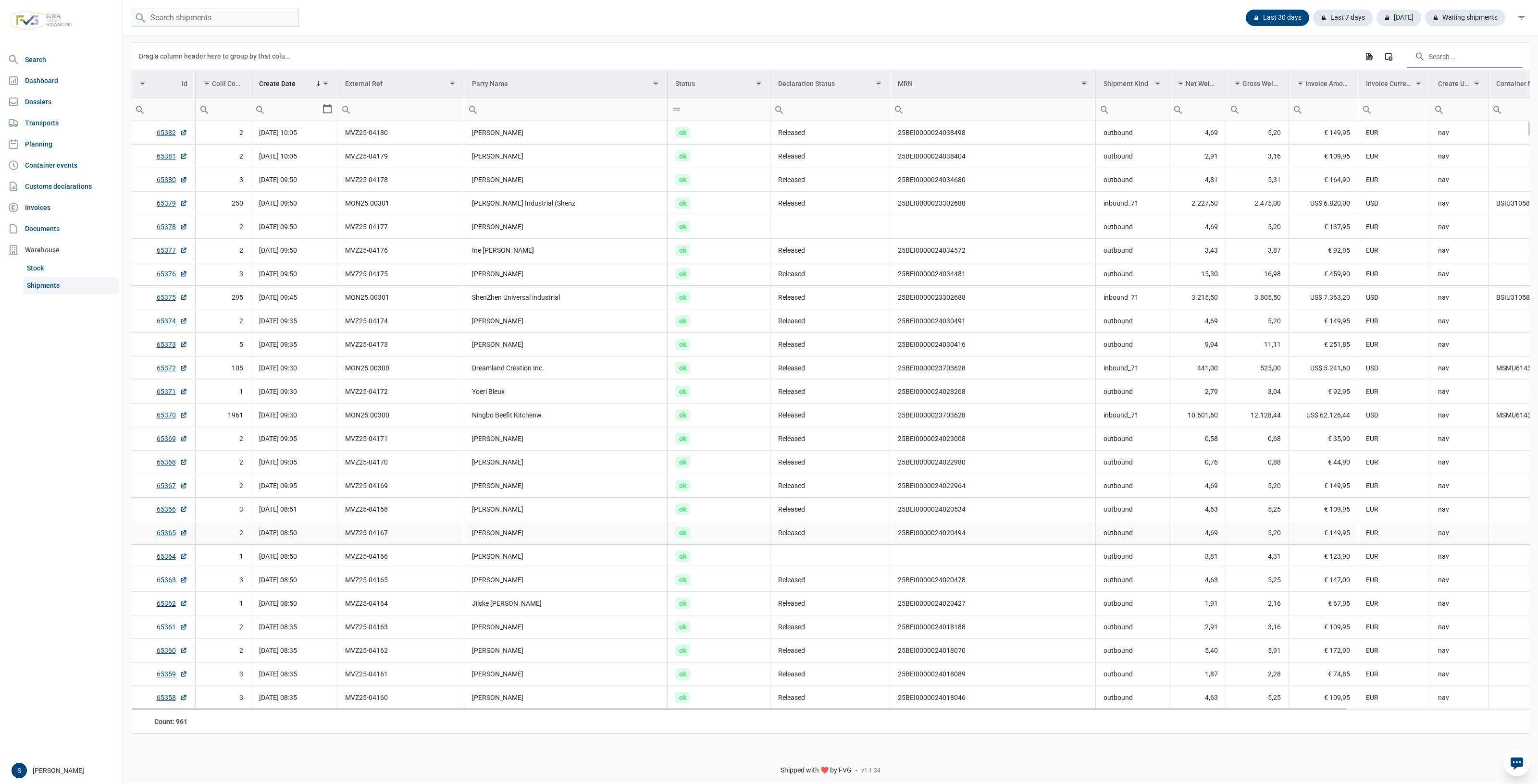
click at [824, 538] on td "Released" at bounding box center [830, 533] width 120 height 24
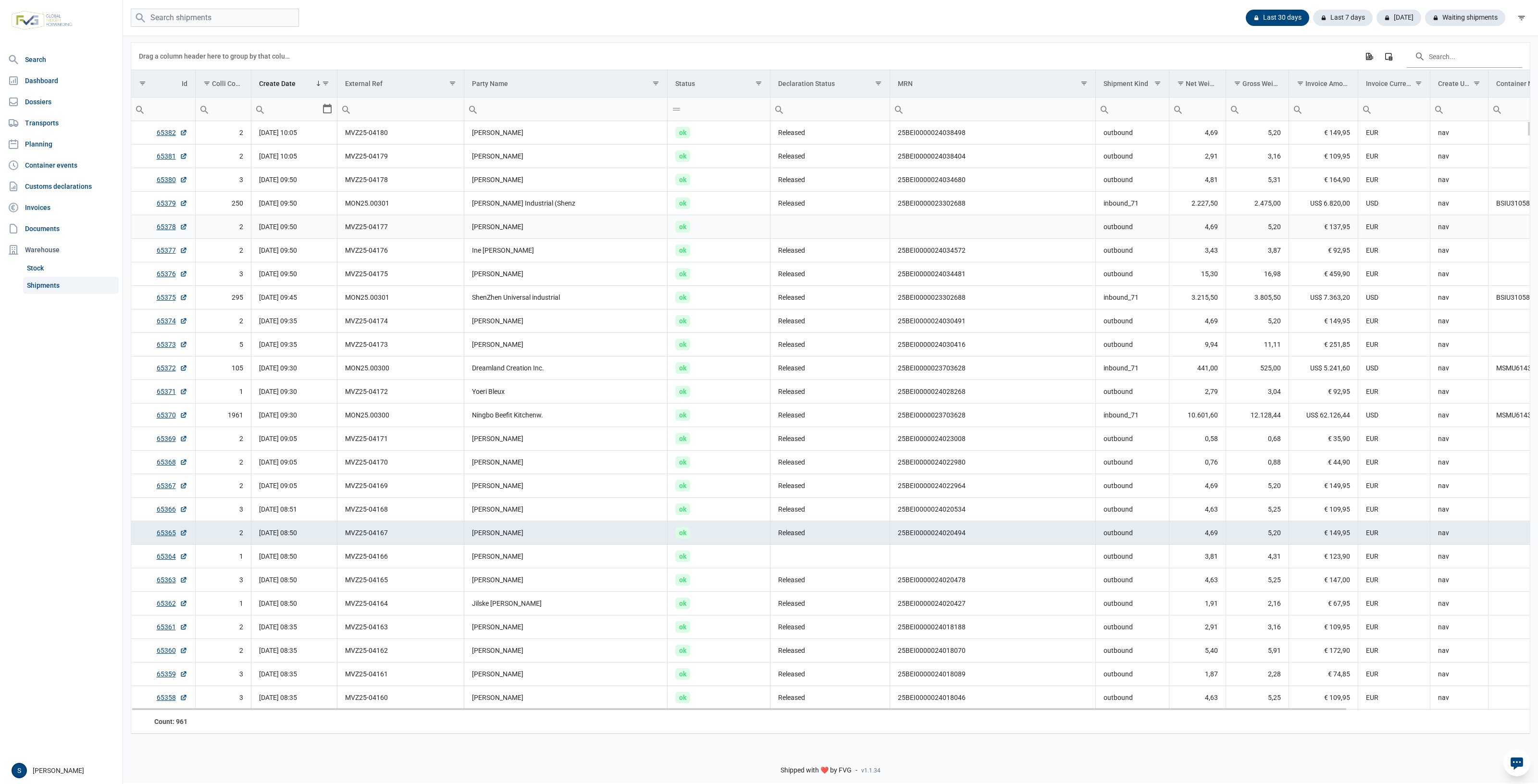
click at [1384, 220] on td "EUR" at bounding box center [1394, 227] width 72 height 24
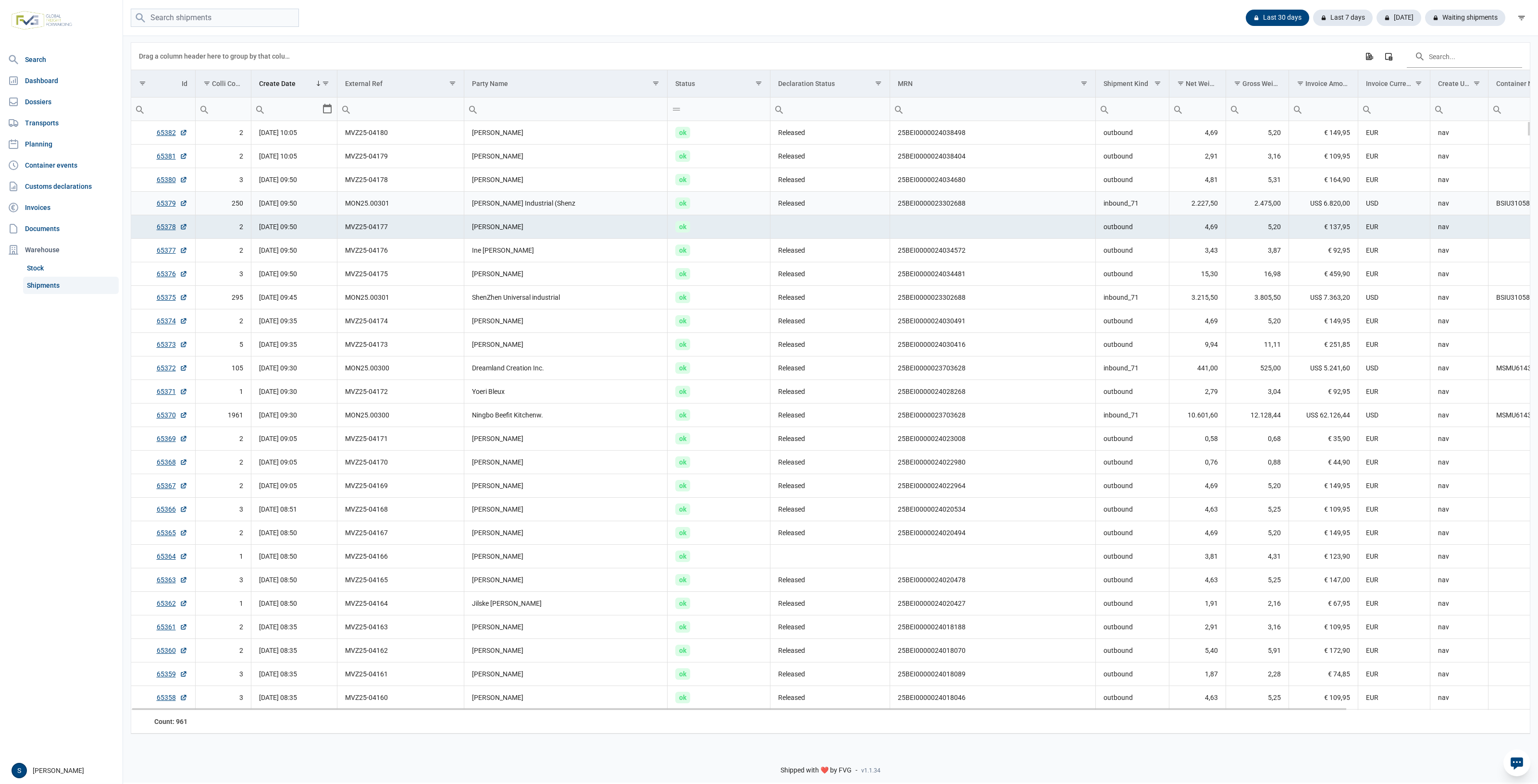
click at [1458, 198] on td "nav" at bounding box center [1459, 203] width 59 height 24
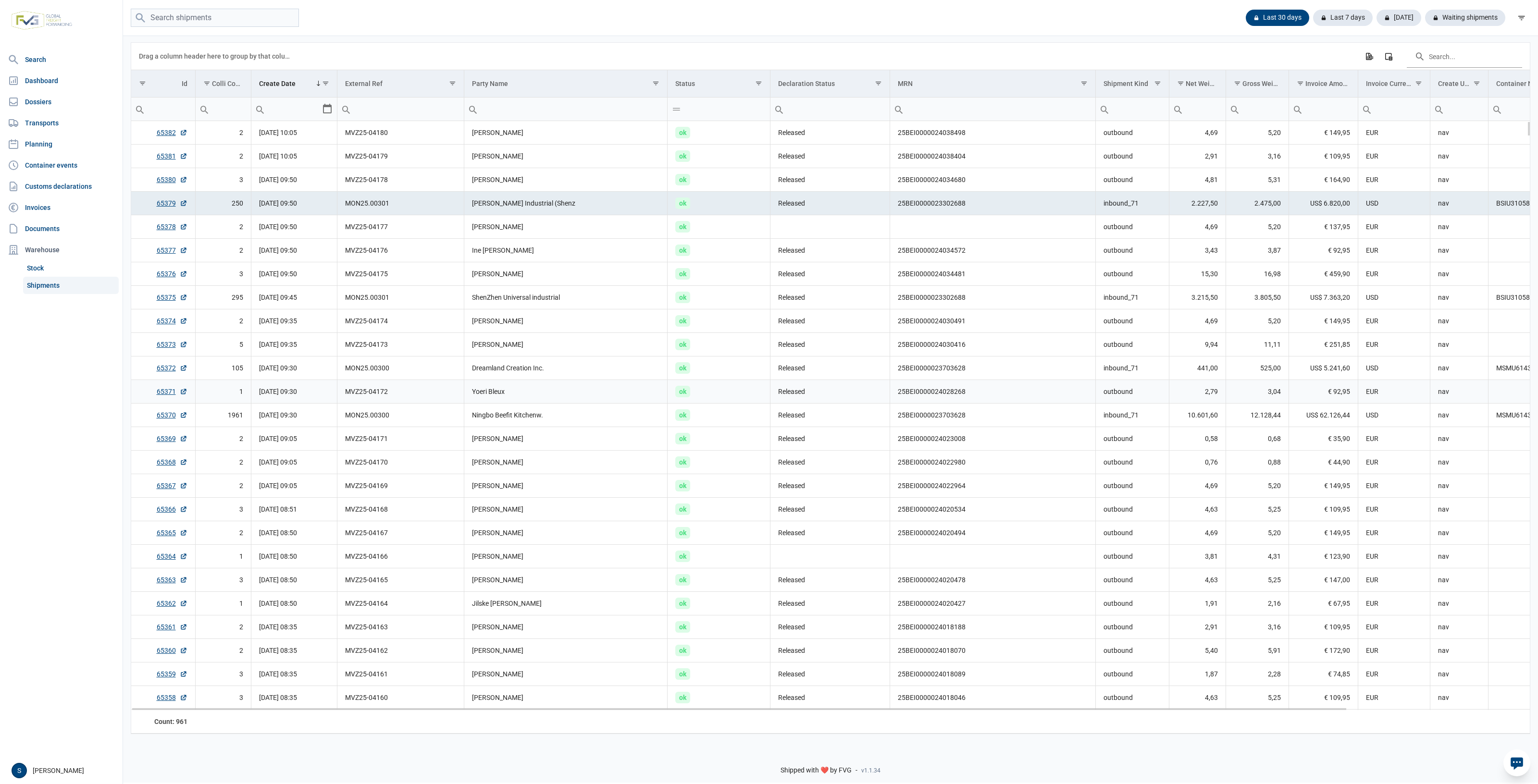
click at [1462, 380] on td "nav" at bounding box center [1459, 392] width 59 height 24
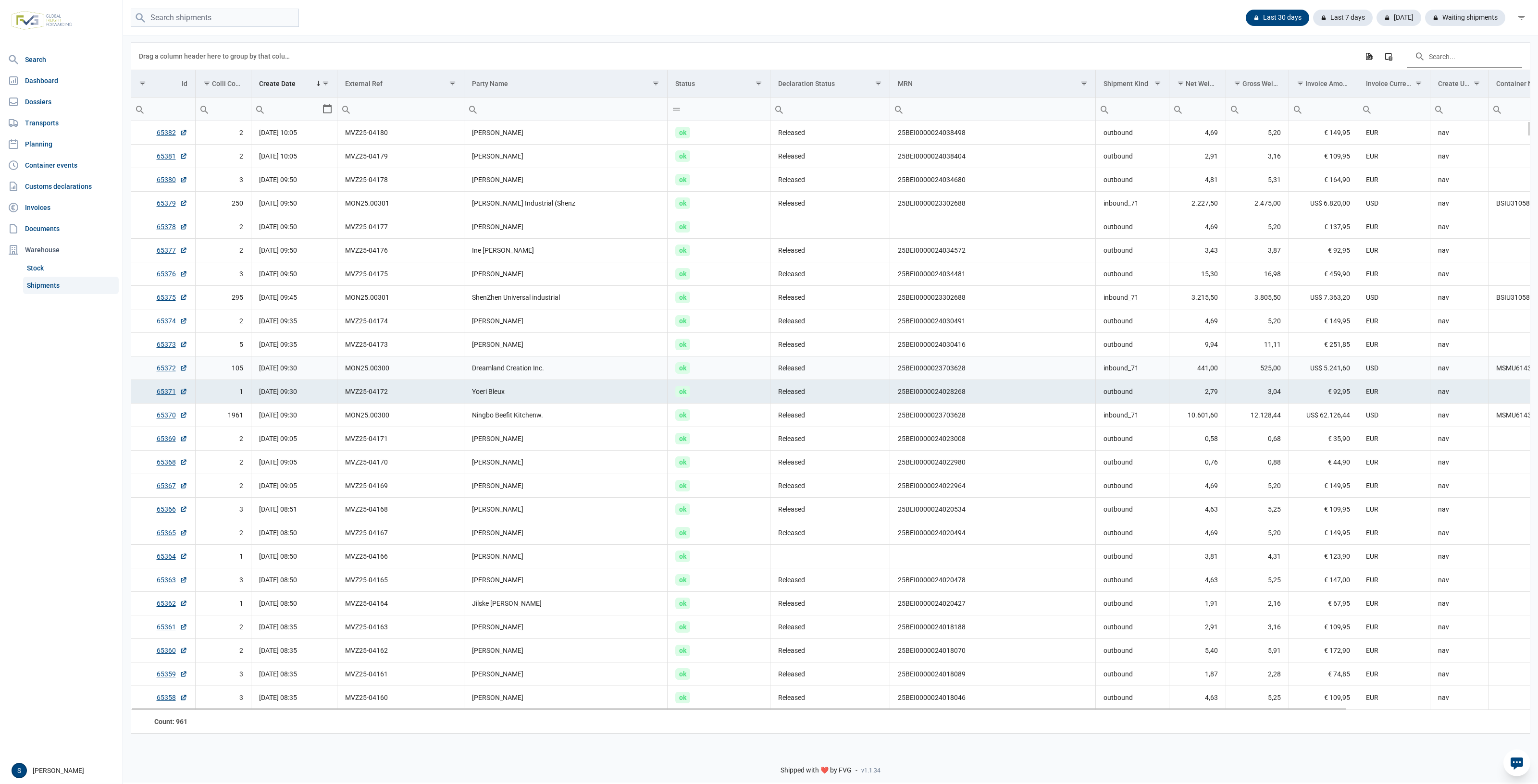
click at [1473, 359] on td "nav" at bounding box center [1459, 369] width 59 height 24
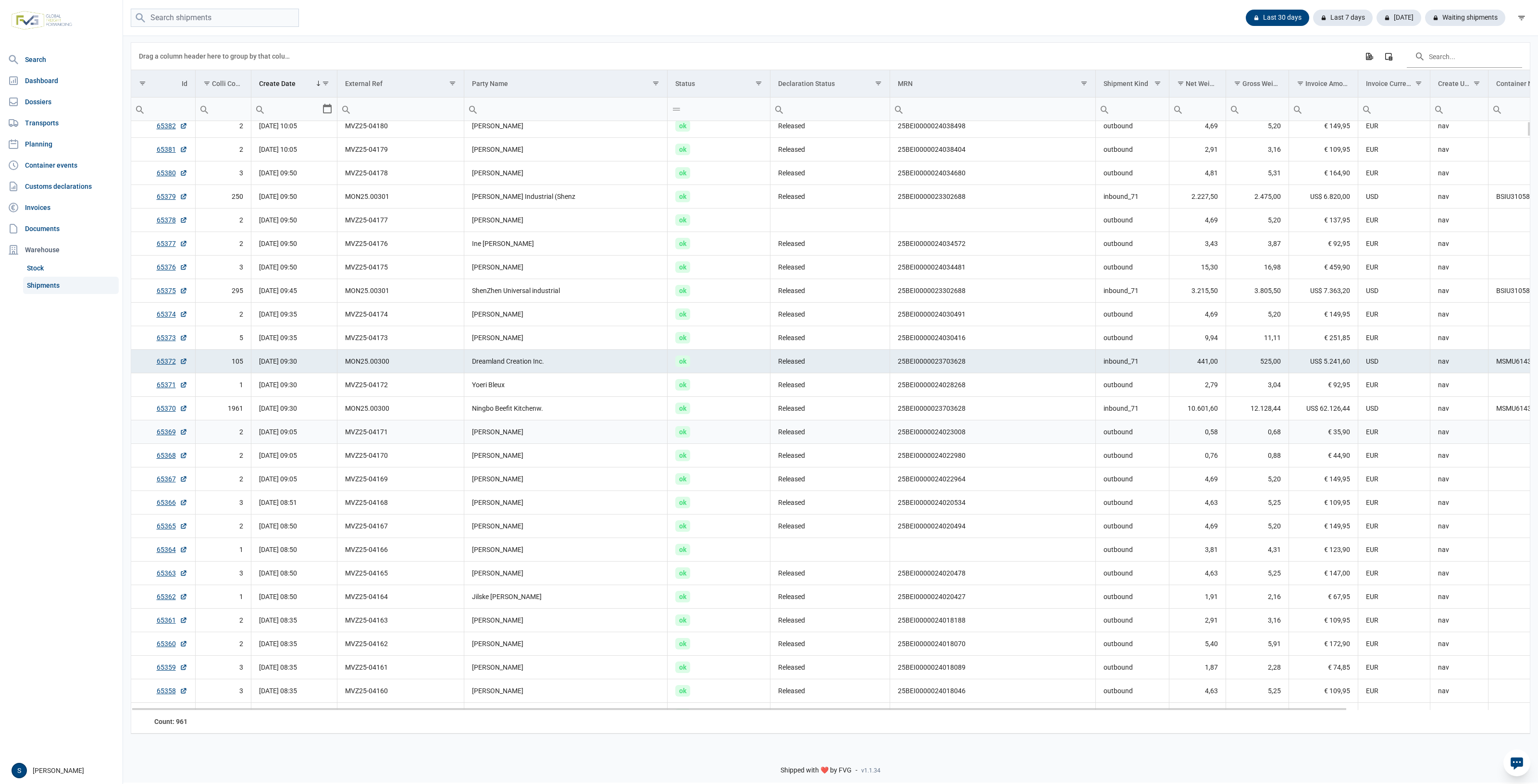
scroll to position [6, 0]
click at [1452, 449] on td "nav" at bounding box center [1459, 456] width 59 height 24
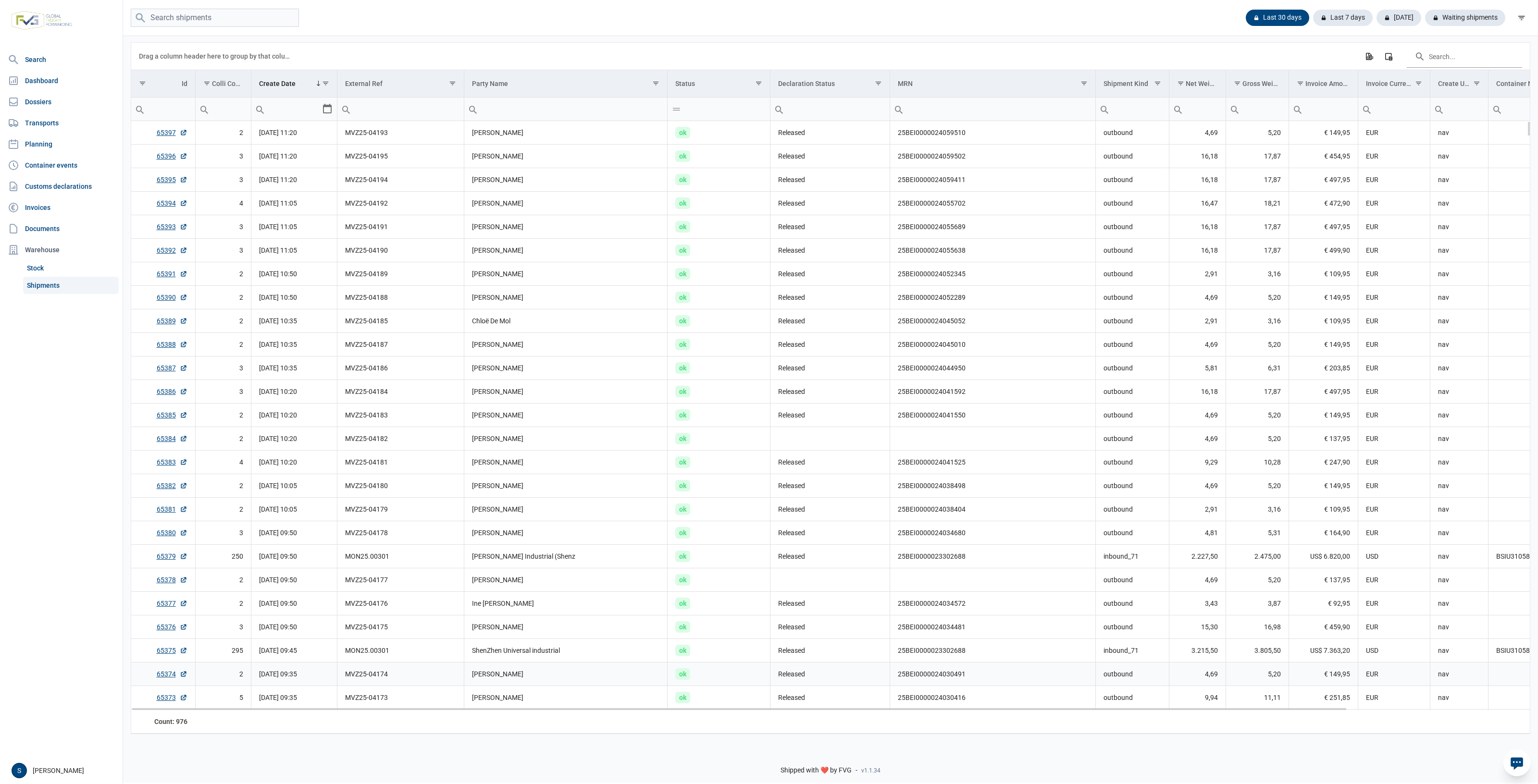
scroll to position [200, 0]
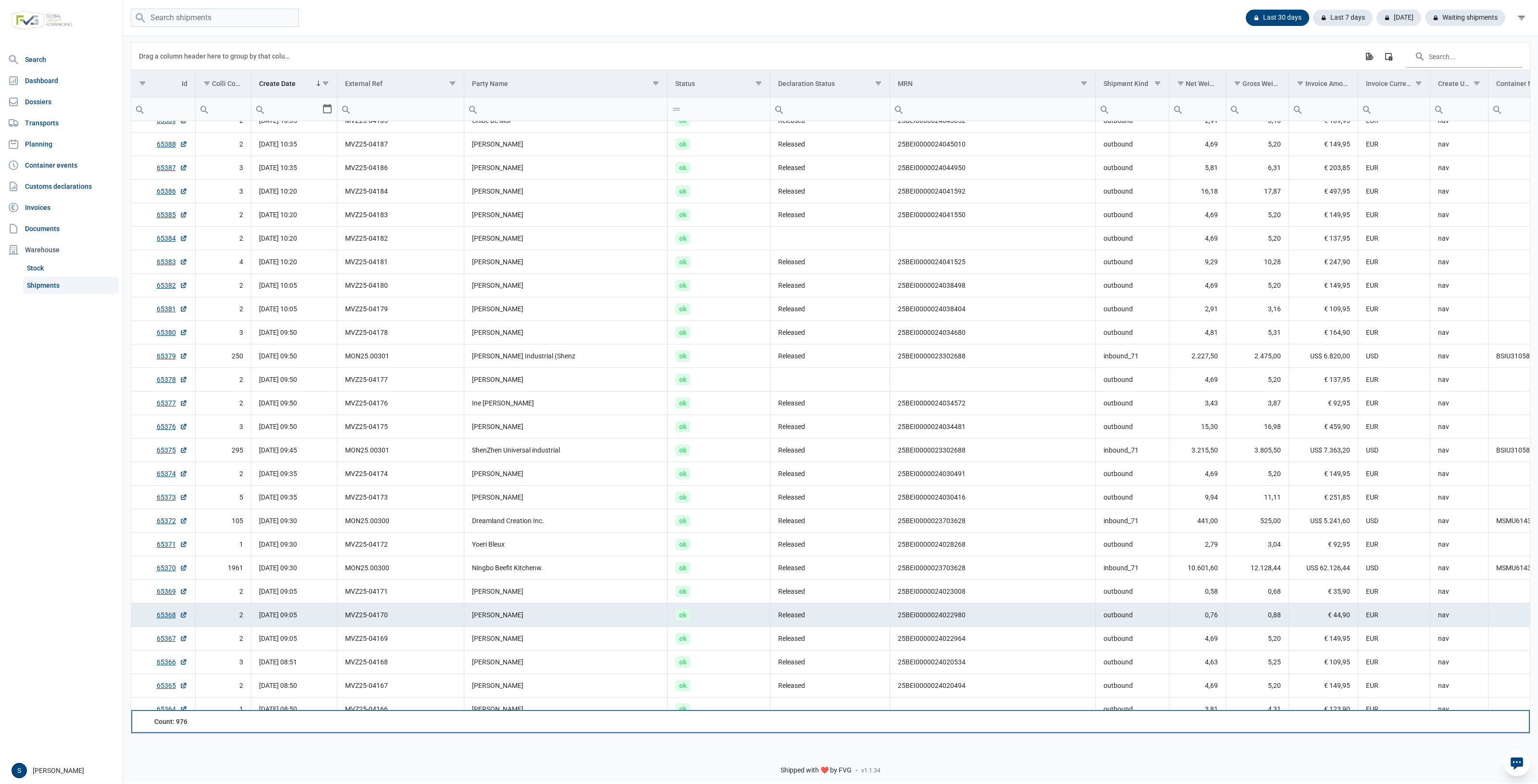
drag, startPoint x: 1148, startPoint y: 713, endPoint x: 1162, endPoint y: 710, distance: 14.3
click at [1152, 712] on td "Data grid with 976 rows and 18 columns" at bounding box center [1132, 721] width 73 height 23
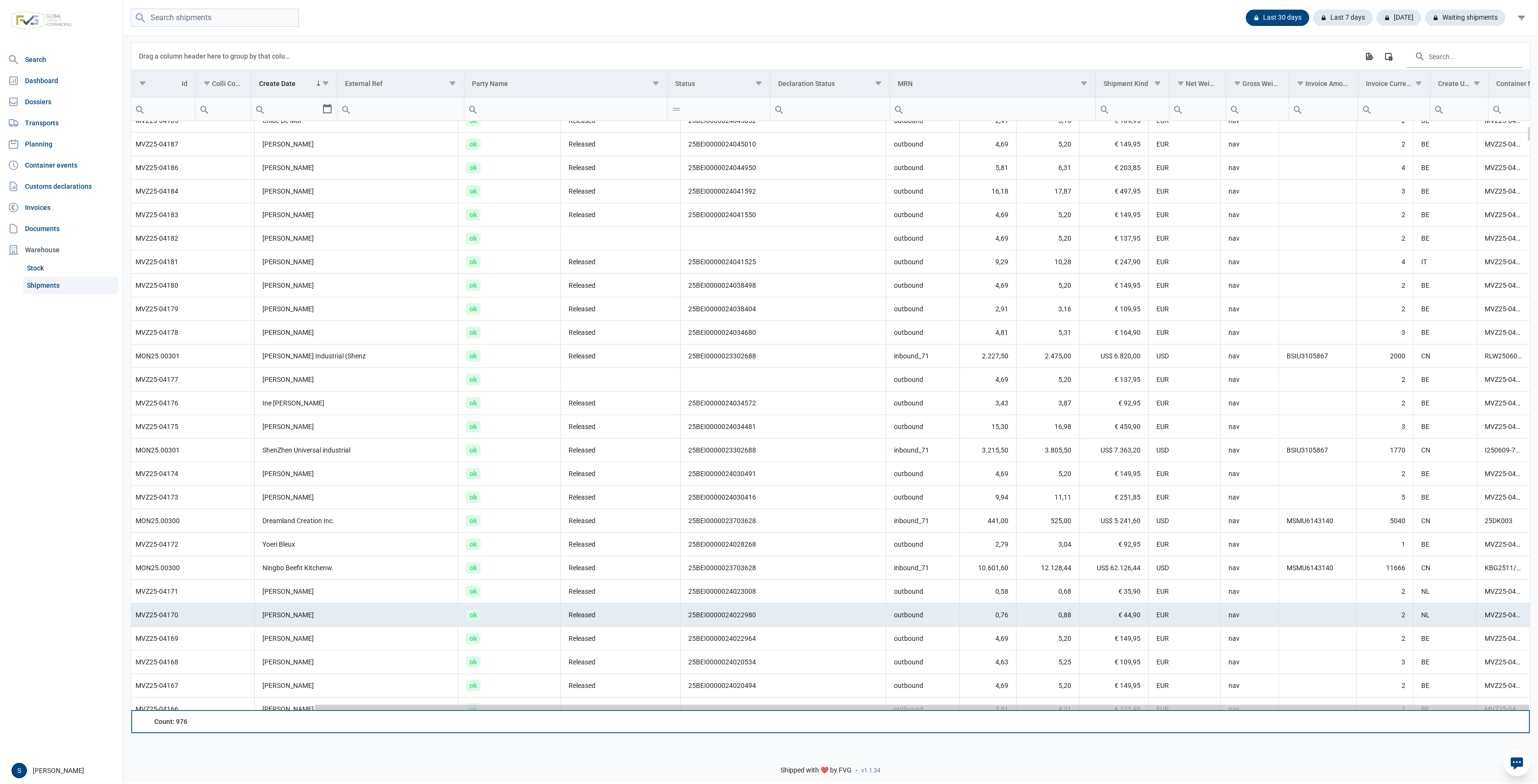
scroll to position [0, 209]
drag, startPoint x: 1163, startPoint y: 709, endPoint x: 1099, endPoint y: 522, distance: 197.6
click at [1503, 678] on body "For evaluation purposes only. Redistribution prohibited. Please register an exi…" at bounding box center [769, 375] width 1538 height 784
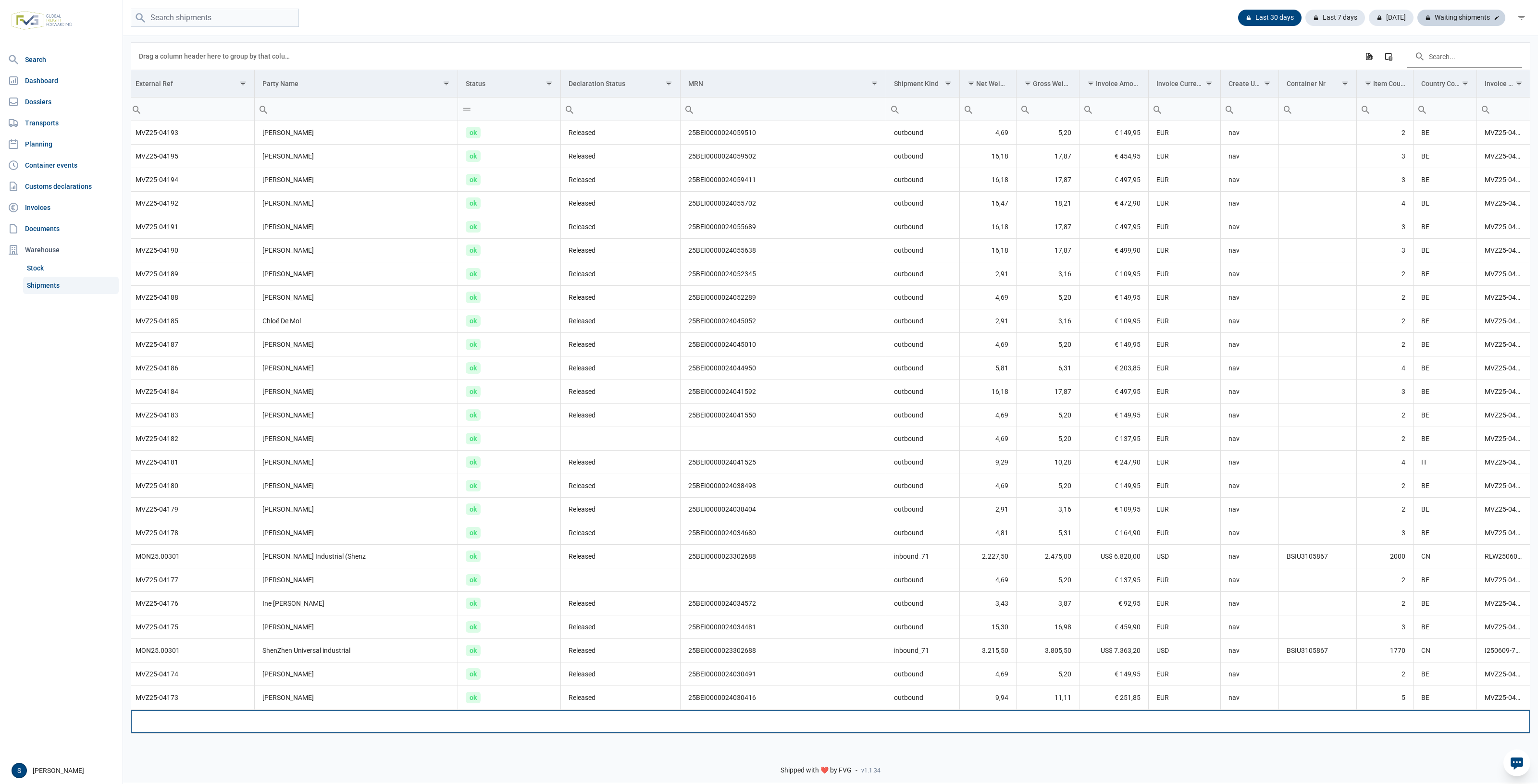
click at [1458, 18] on div "Waiting shipments" at bounding box center [1462, 18] width 88 height 16
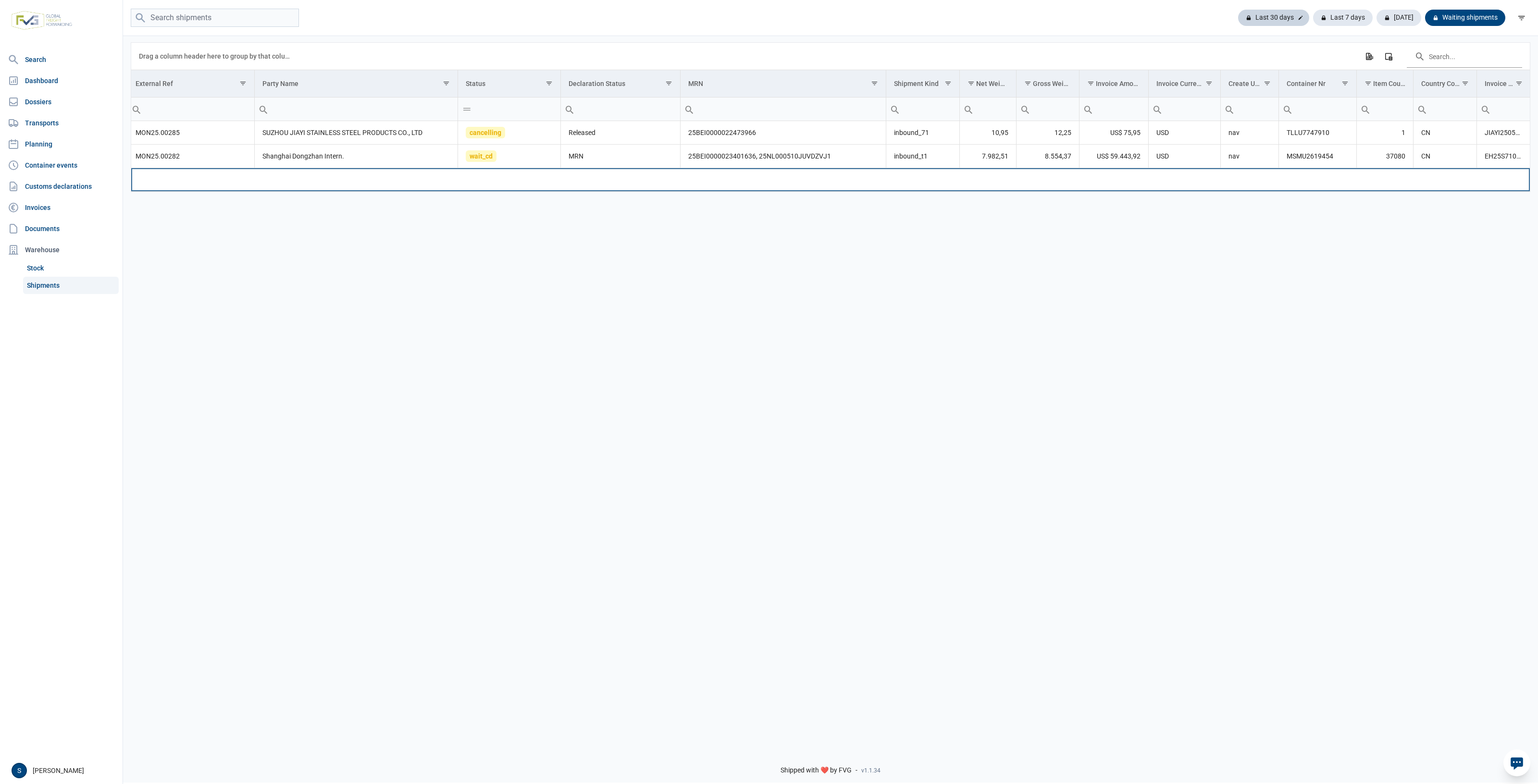
click at [1313, 17] on div "Last 30 days" at bounding box center [1343, 18] width 59 height 16
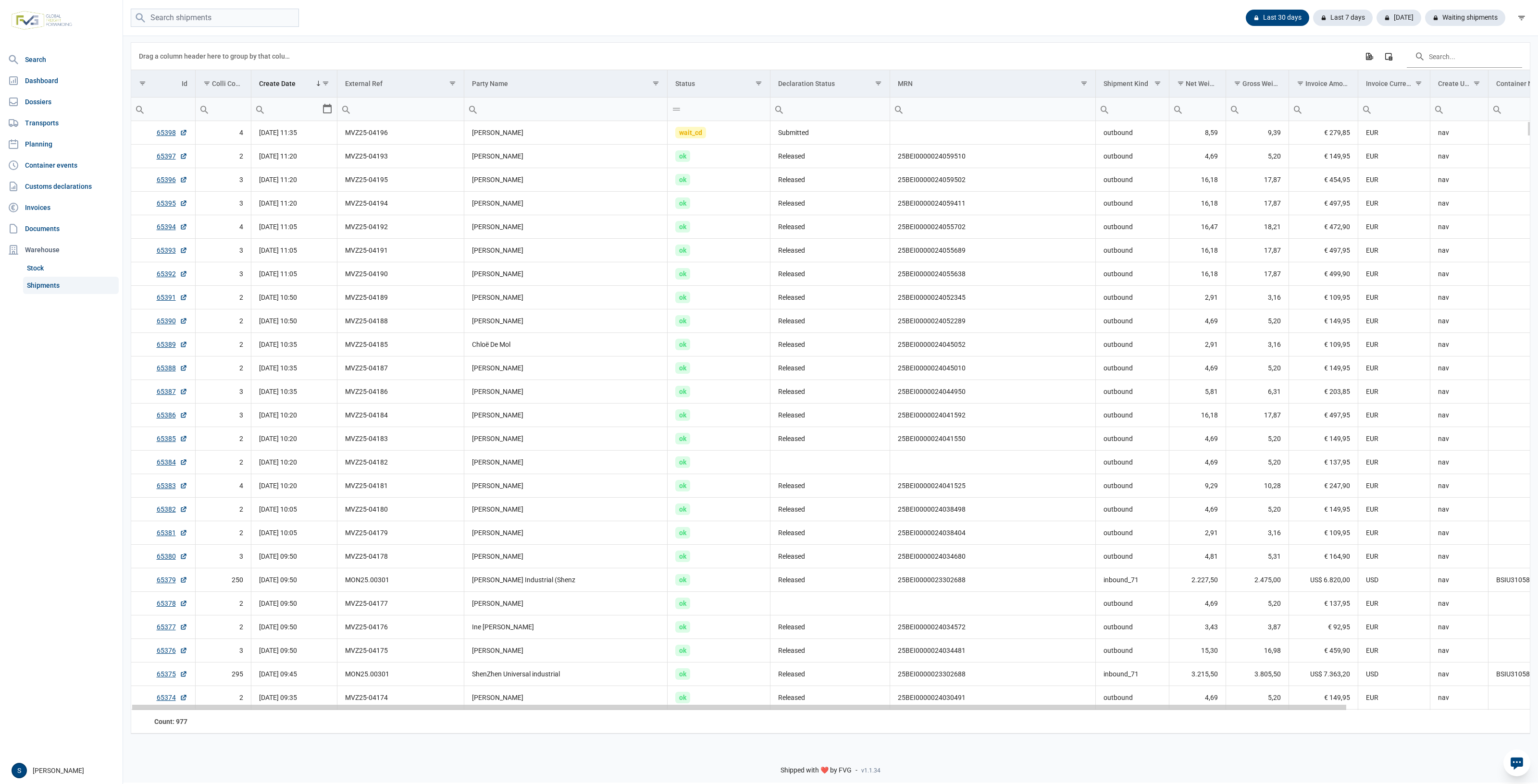
click at [891, 710] on div "Data grid with 977 rows and 18 columns" at bounding box center [739, 707] width 1215 height 5
drag, startPoint x: 891, startPoint y: 710, endPoint x: -329, endPoint y: 368, distance: 1267.0
click at [0, 368] on html "For evaluation purposes only. Redistribution prohibited. Please register an exi…" at bounding box center [769, 392] width 1538 height 784
click at [606, 179] on td "[PERSON_NAME]" at bounding box center [565, 180] width 203 height 24
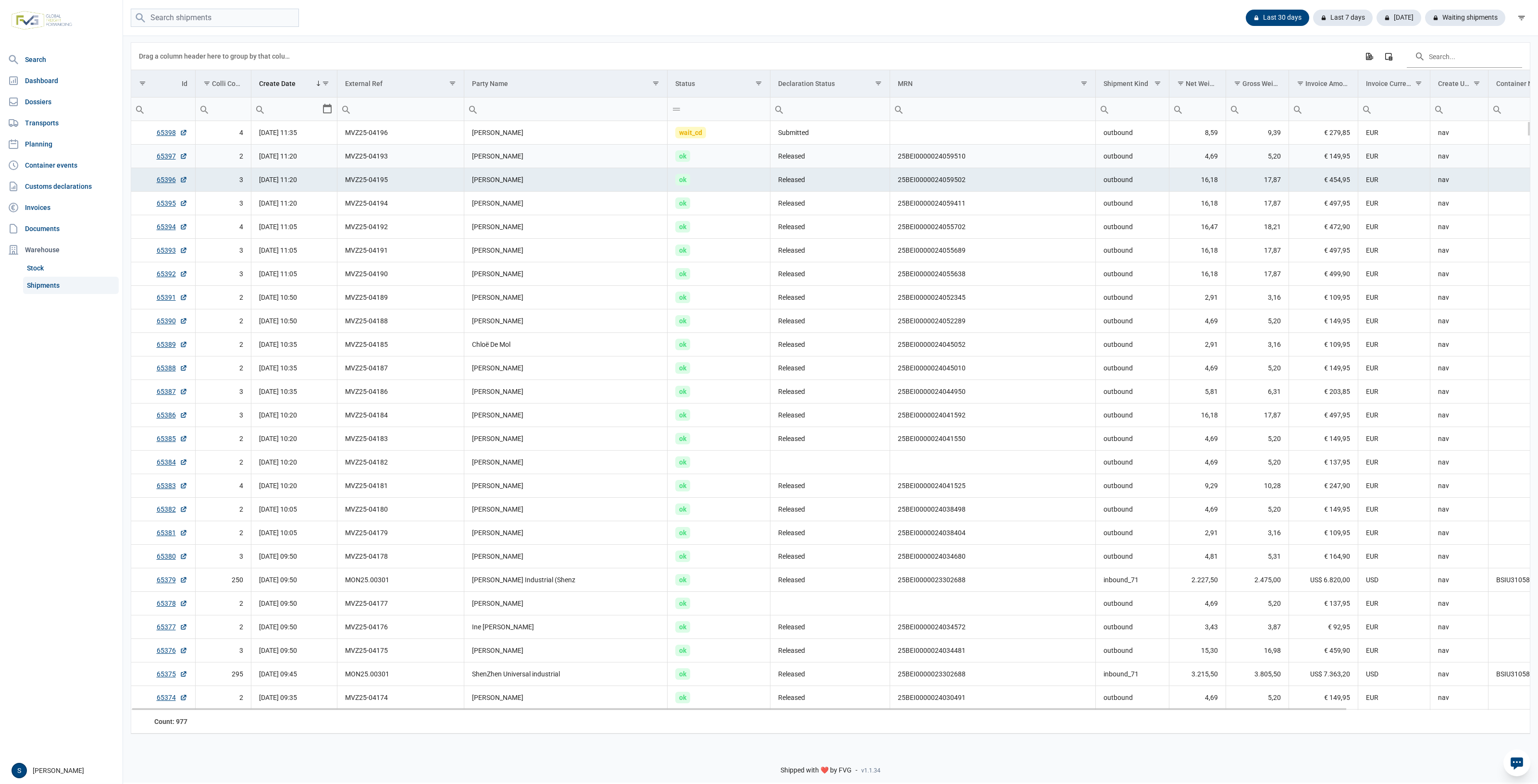
click at [488, 149] on td "[PERSON_NAME]" at bounding box center [565, 157] width 203 height 24
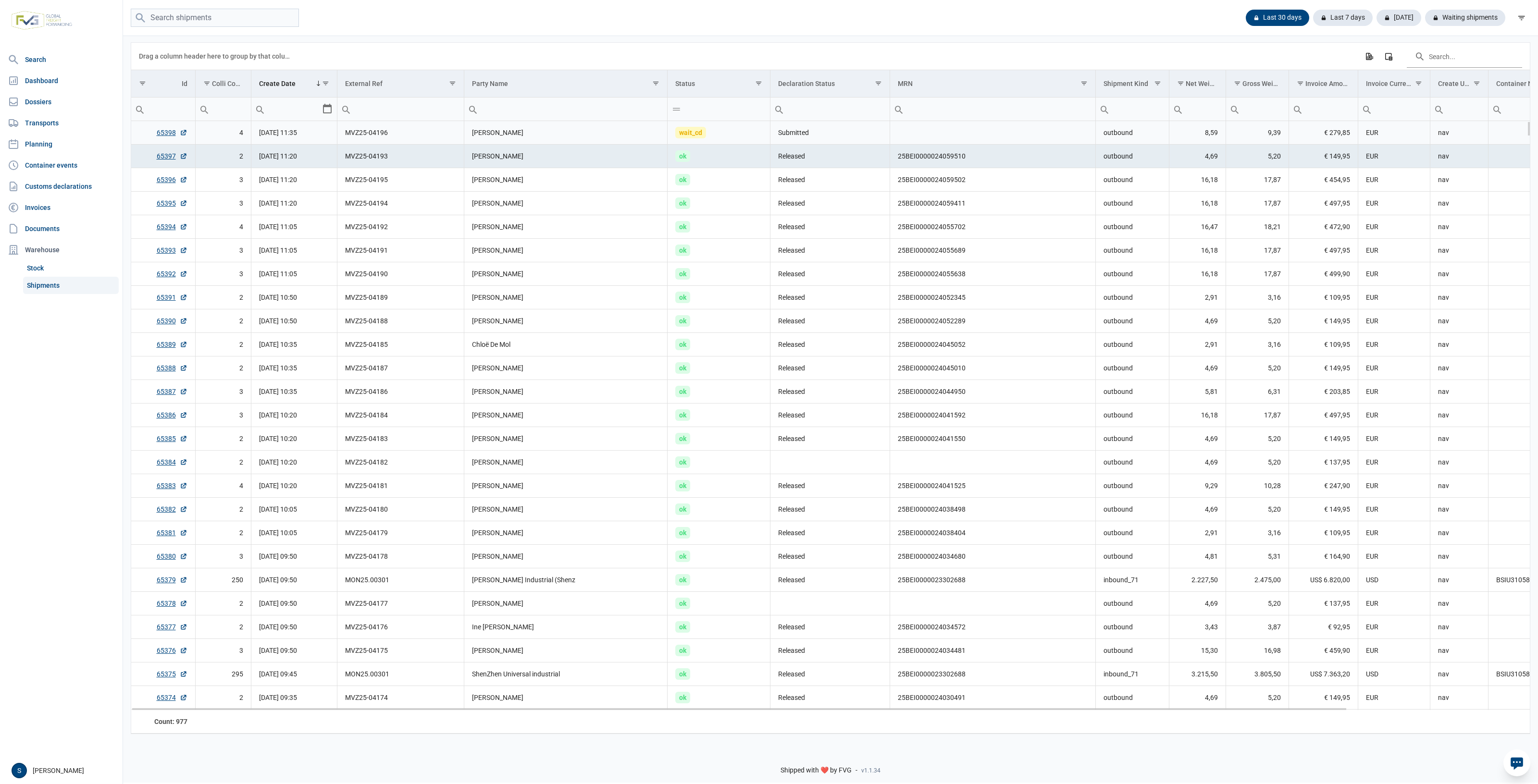
drag, startPoint x: 716, startPoint y: 142, endPoint x: 620, endPoint y: 150, distance: 96.3
click at [714, 142] on td "wait_cd" at bounding box center [719, 133] width 103 height 24
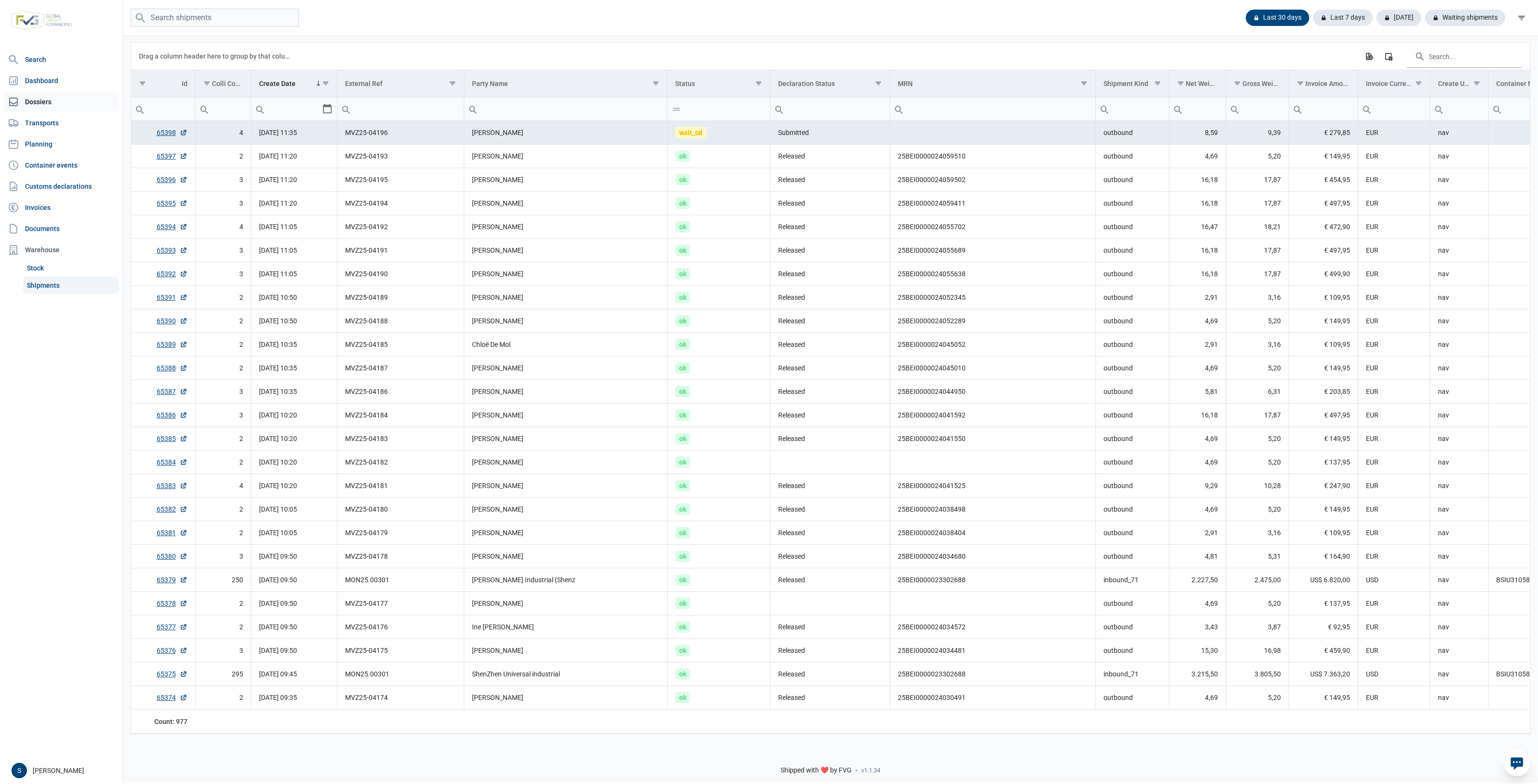
click at [56, 109] on link "Dossiers" at bounding box center [61, 101] width 115 height 19
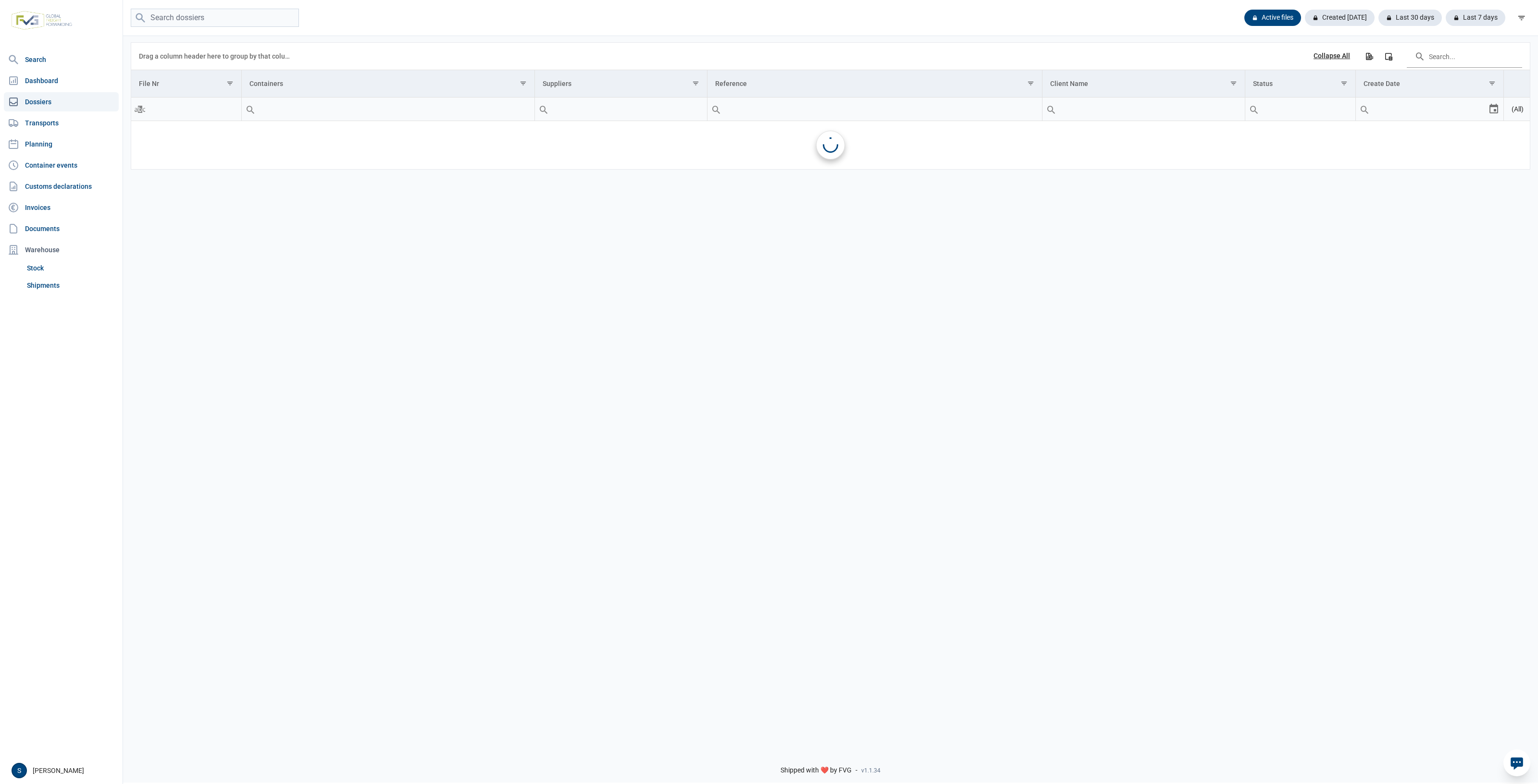
click at [215, 8] on div "Active files Created [DATE] Last 30 days Last 7 days" at bounding box center [830, 18] width 1415 height 36
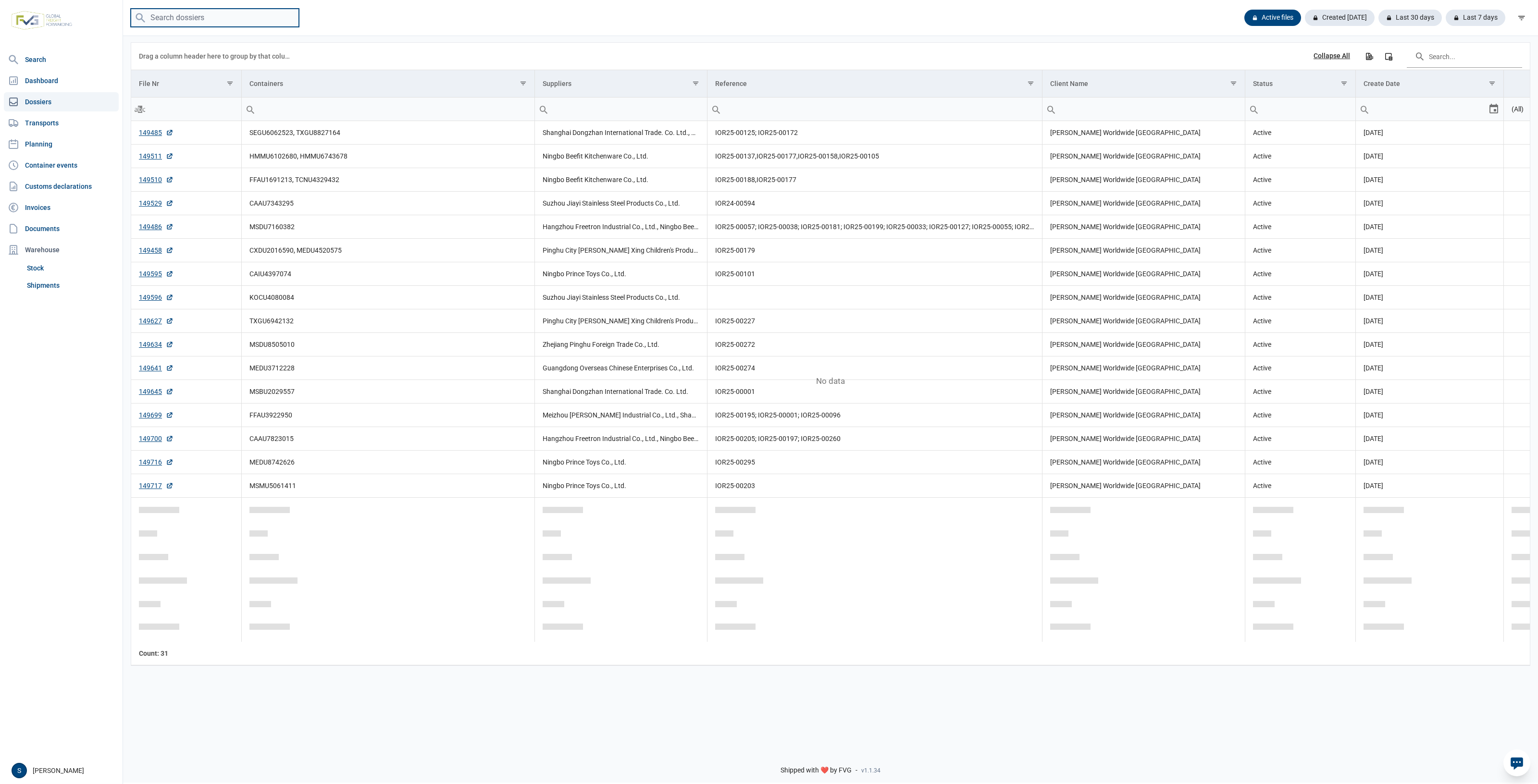
click at [207, 18] on input "search" at bounding box center [215, 18] width 169 height 19
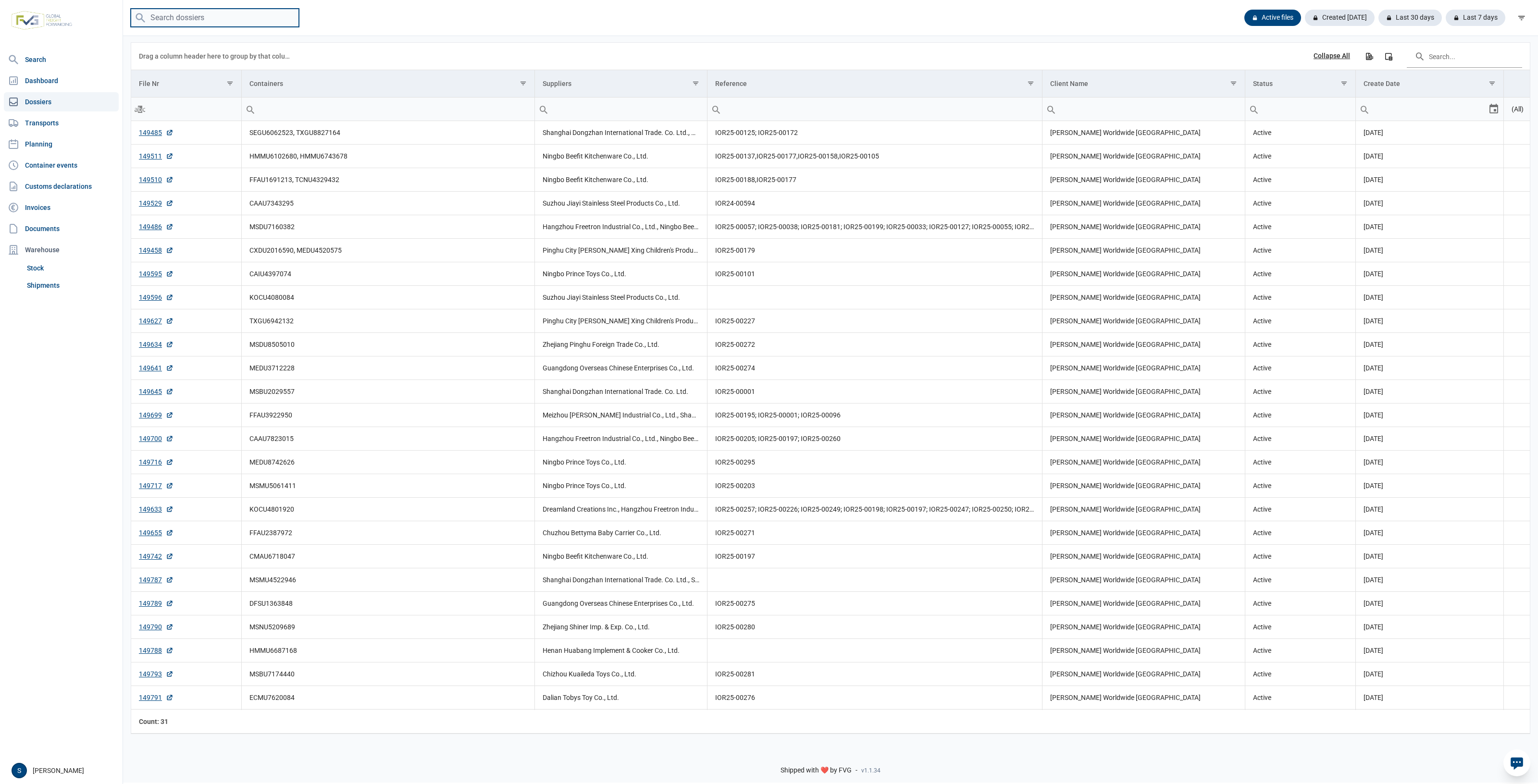
paste input "MSMU4251839"
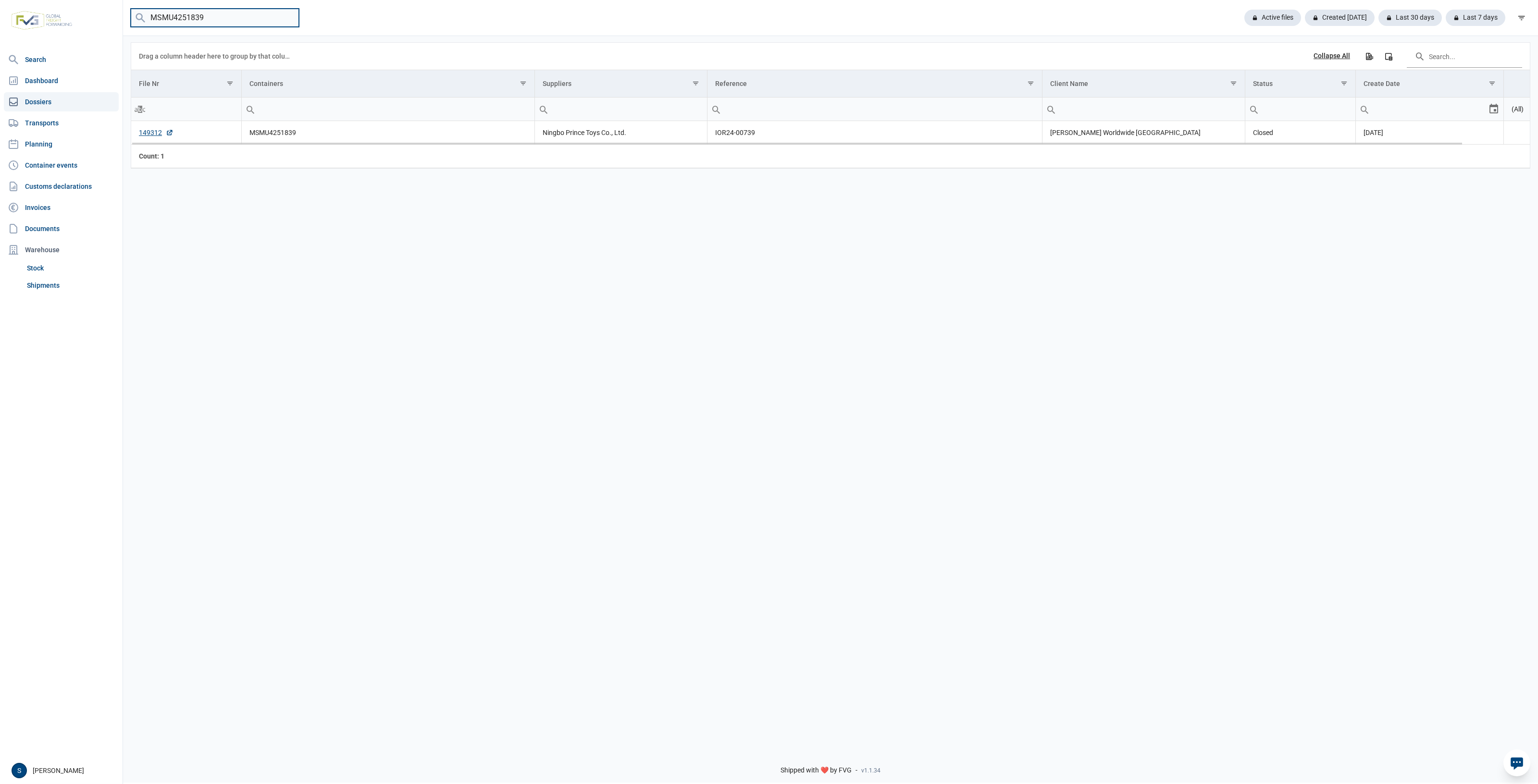
drag, startPoint x: 209, startPoint y: 20, endPoint x: -195, endPoint y: 1, distance: 404.4
click at [0, 1] on html "For evaluation purposes only. Redistribution prohibited. Please register an exi…" at bounding box center [769, 392] width 1538 height 784
paste input "NU9107432"
drag, startPoint x: 101, startPoint y: 7, endPoint x: -55, endPoint y: 6, distance: 156.0
click at [0, 6] on html "For evaluation purposes only. Redistribution prohibited. Please register an exi…" at bounding box center [769, 392] width 1538 height 784
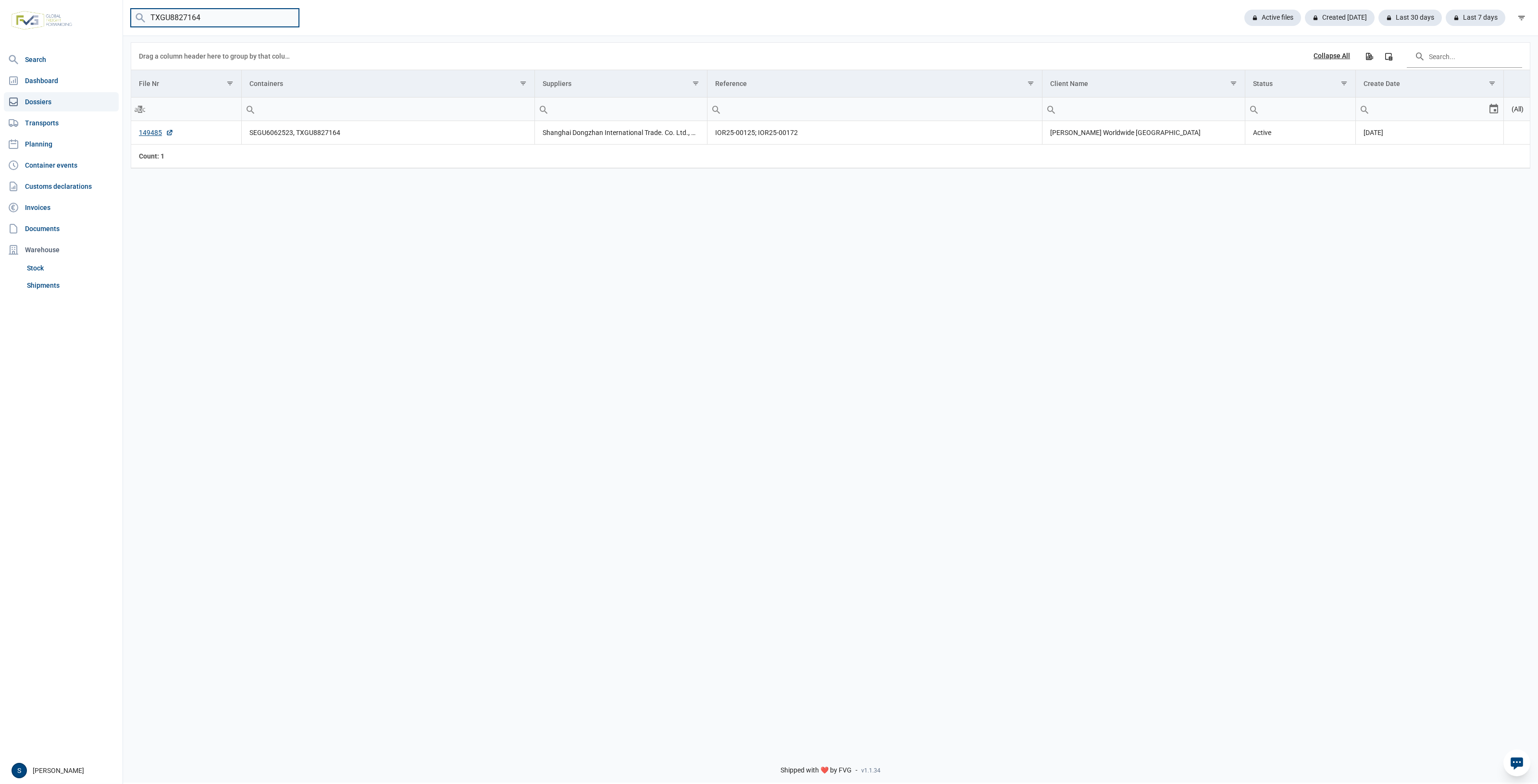
drag, startPoint x: 234, startPoint y: 20, endPoint x: -85, endPoint y: 8, distance: 319.2
click at [0, 8] on html "For evaluation purposes only. Redistribution prohibited. Please register an exi…" at bounding box center [769, 392] width 1538 height 784
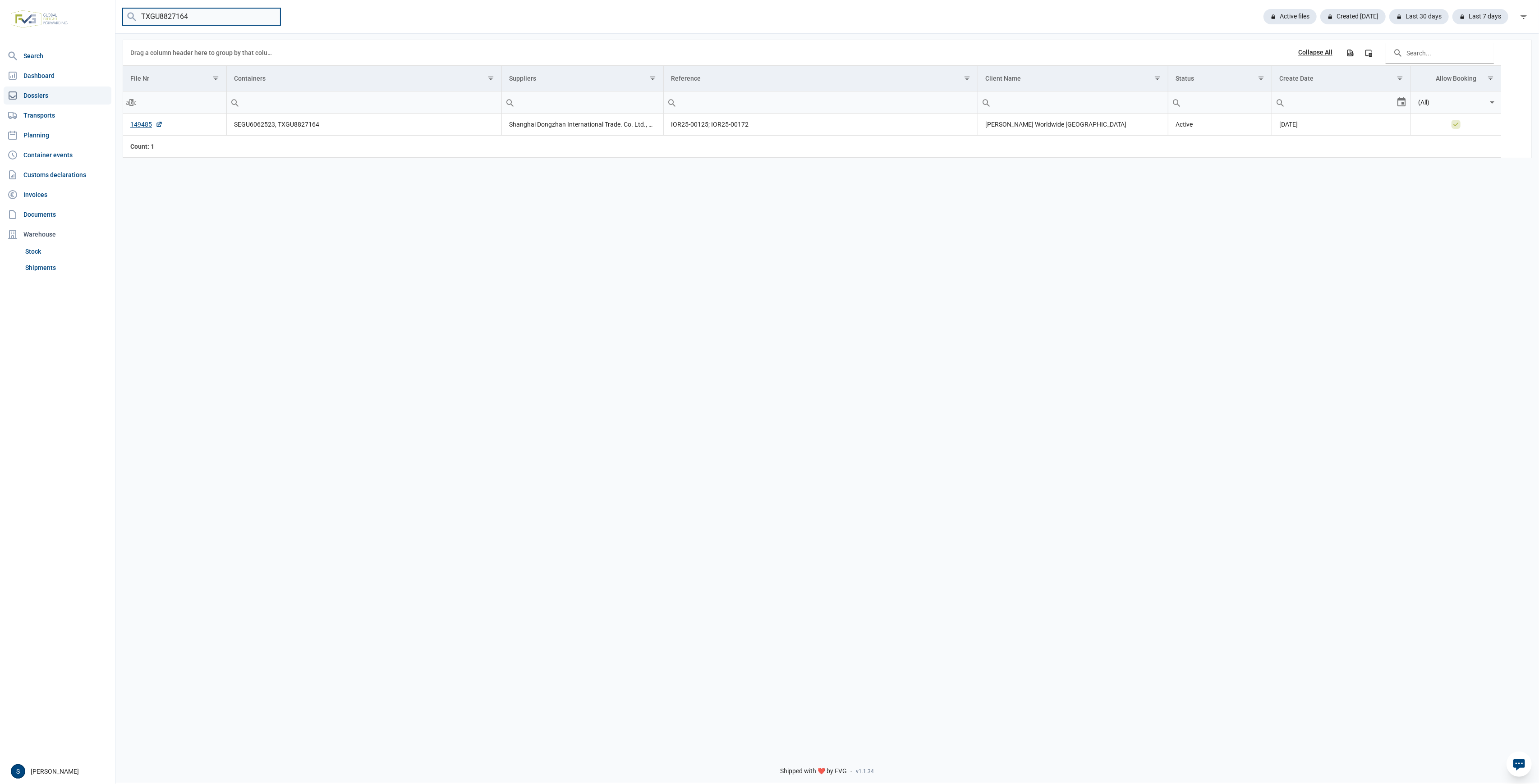
paste input "149698"
drag, startPoint x: 112, startPoint y: 17, endPoint x: -114, endPoint y: 19, distance: 226.0
click at [0, 19] on html "For evaluation purposes only. Redistribution prohibited. Please register an exi…" at bounding box center [770, 392] width 1539 height 784
paste input "27"
drag, startPoint x: 274, startPoint y: 133, endPoint x: 207, endPoint y: 134, distance: 67.0
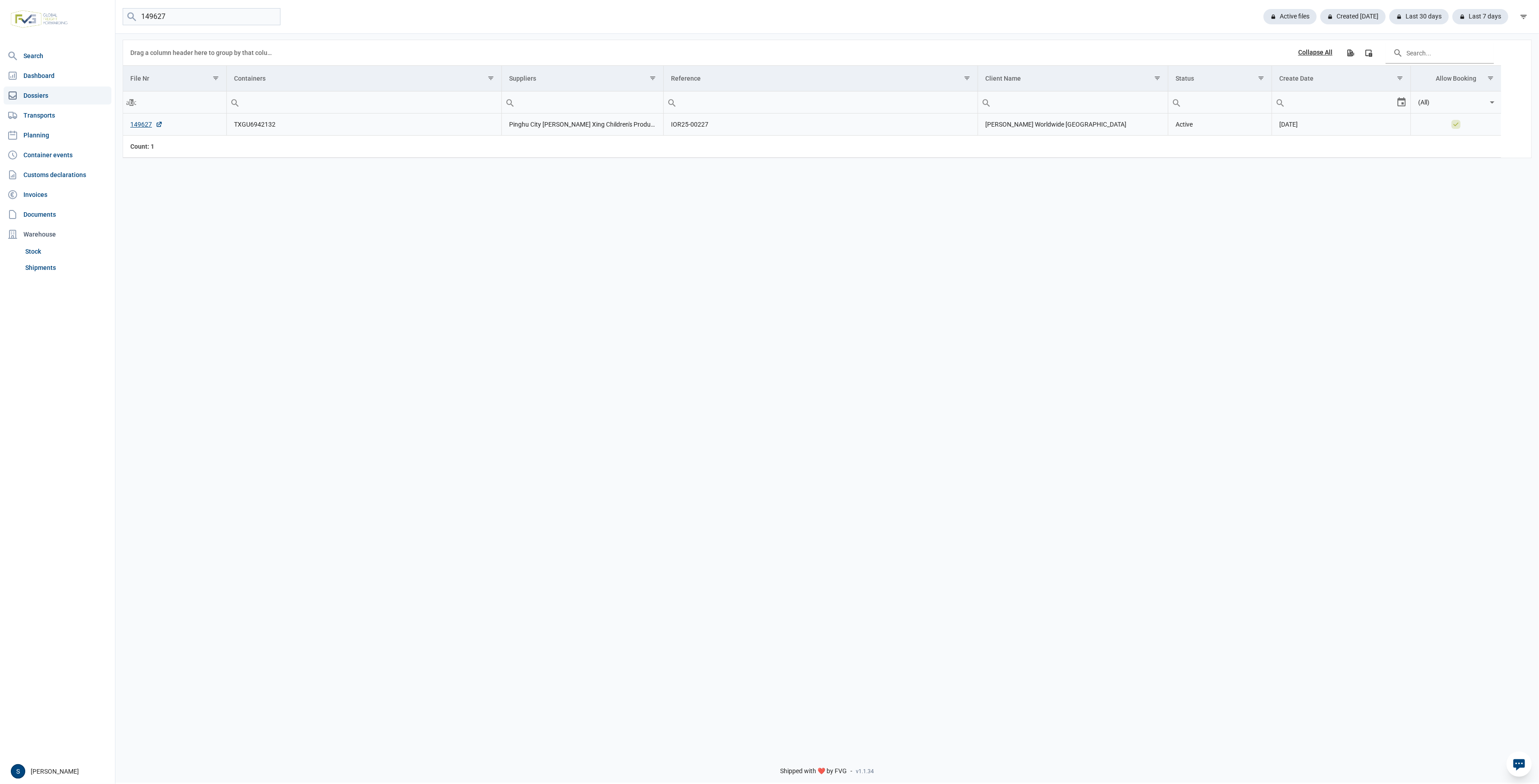
click at [207, 134] on tr "149627 TXGU6942132 Pinghu City [PERSON_NAME] Xing Children's Products Co., Ltd.…" at bounding box center [811, 125] width 1378 height 22
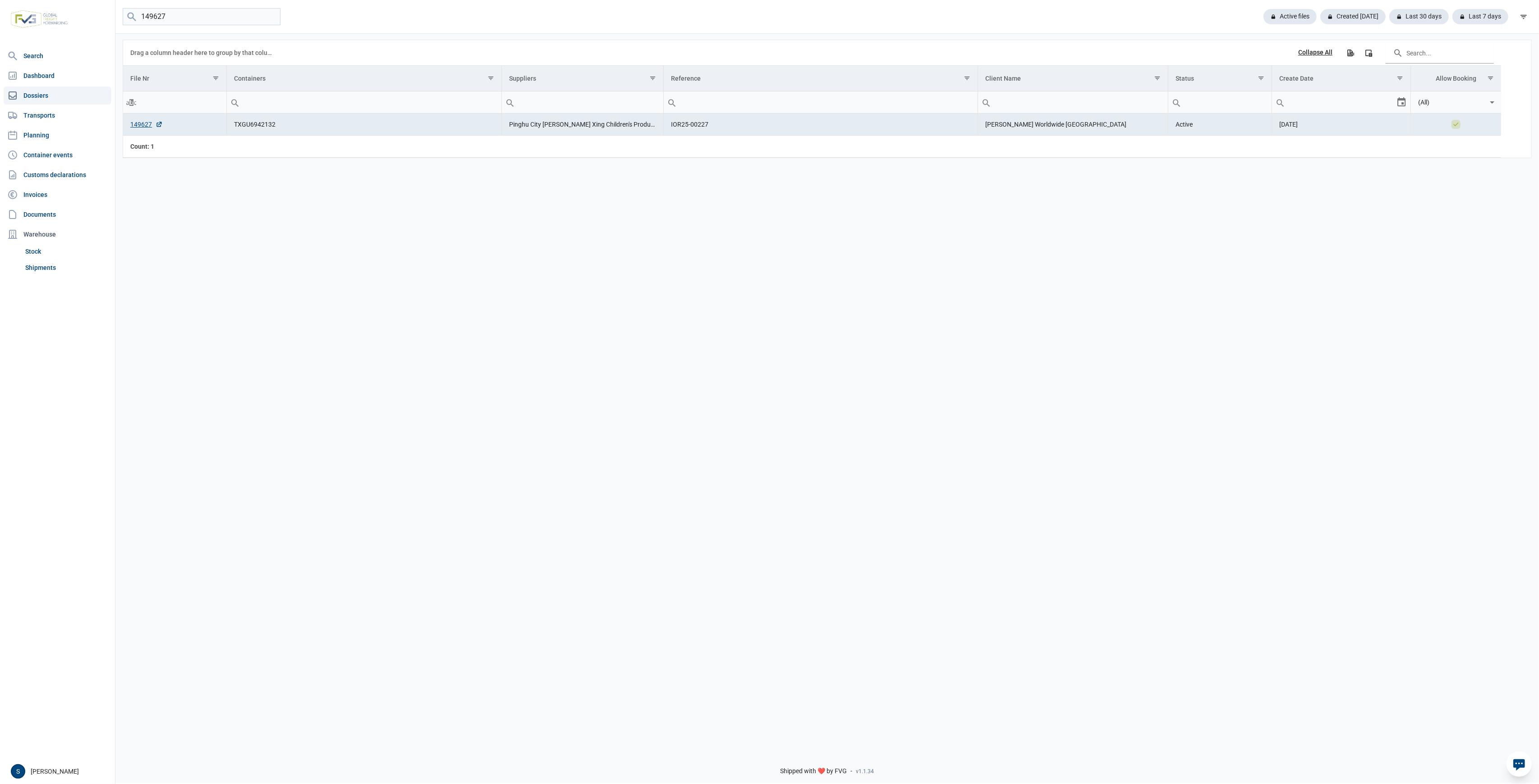
copy tr "TXGU6942132"
drag, startPoint x: 198, startPoint y: 18, endPoint x: 9, endPoint y: 19, distance: 189.0
click at [9, 19] on div "Search Dashboard Dossiers Transports Planning Container events Customs declarat…" at bounding box center [770, 391] width 1539 height 784
paste input "529"
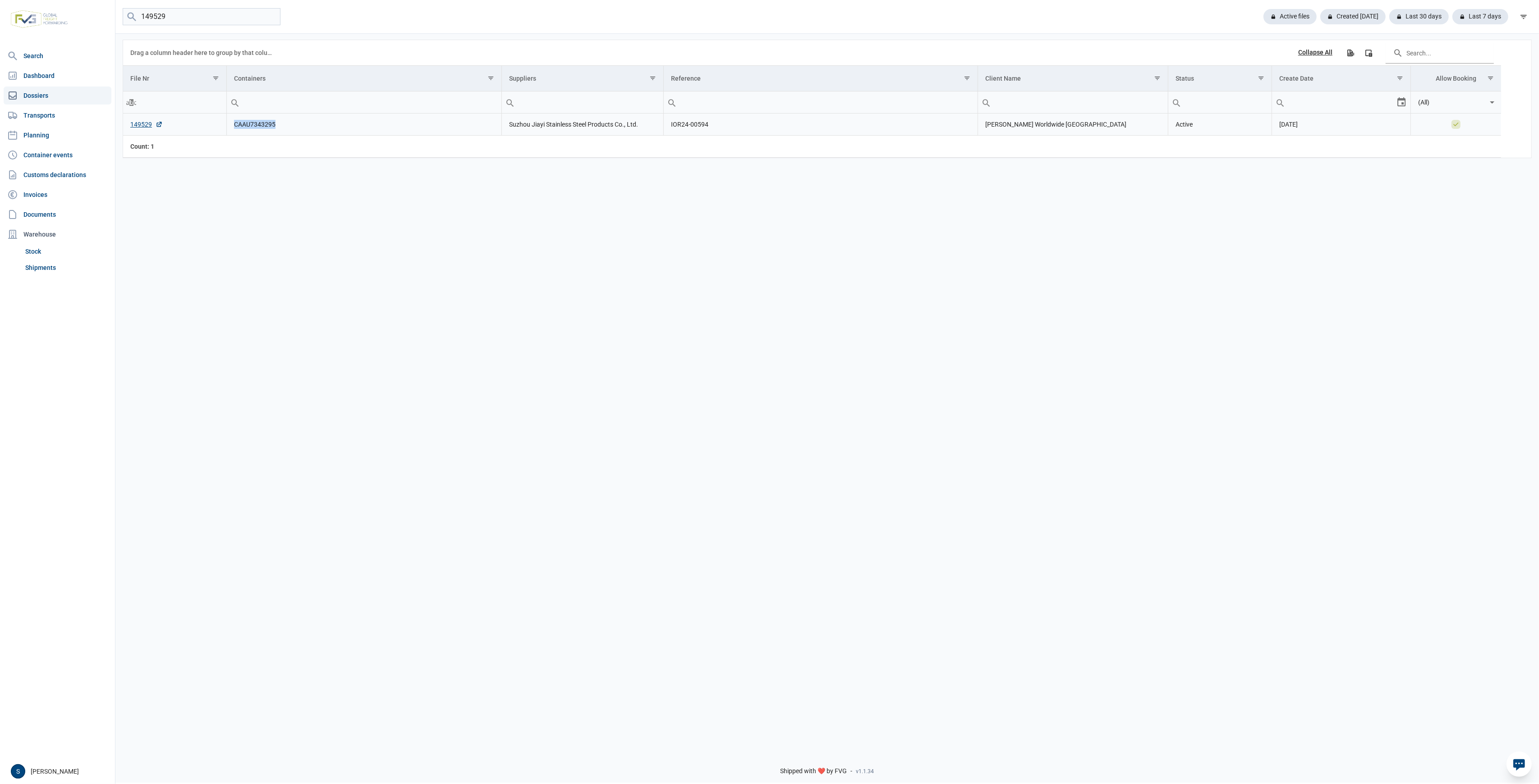
drag, startPoint x: 285, startPoint y: 128, endPoint x: 232, endPoint y: 133, distance: 53.2
click at [232, 133] on td "CAAU7343295" at bounding box center [364, 125] width 275 height 22
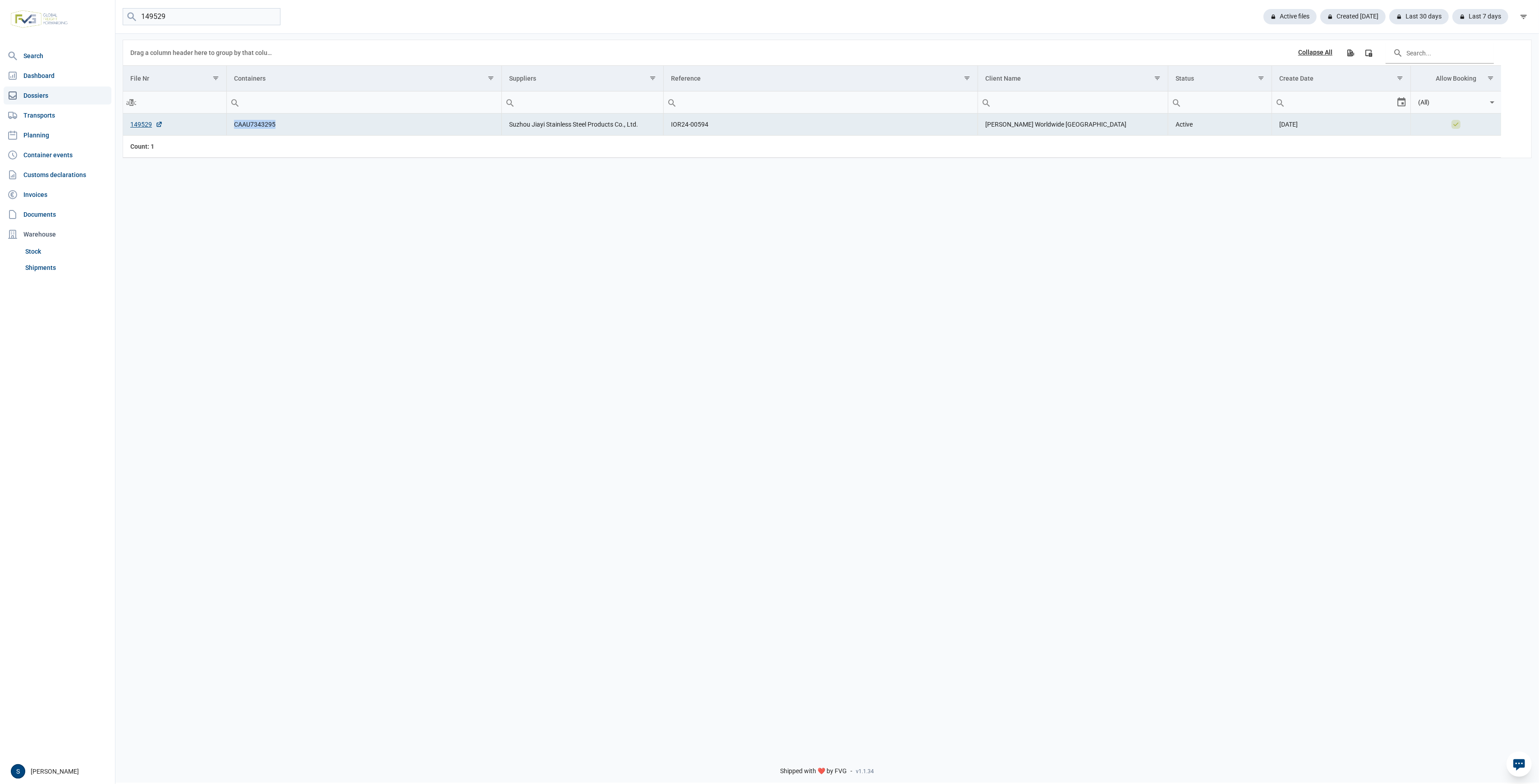
copy td "CAAU7343295"
drag, startPoint x: 206, startPoint y: 15, endPoint x: -125, endPoint y: 16, distance: 331.0
click at [0, 16] on html "For evaluation purposes only. Redistribution prohibited. Please register an exi…" at bounding box center [770, 392] width 1539 height 784
paste input "633"
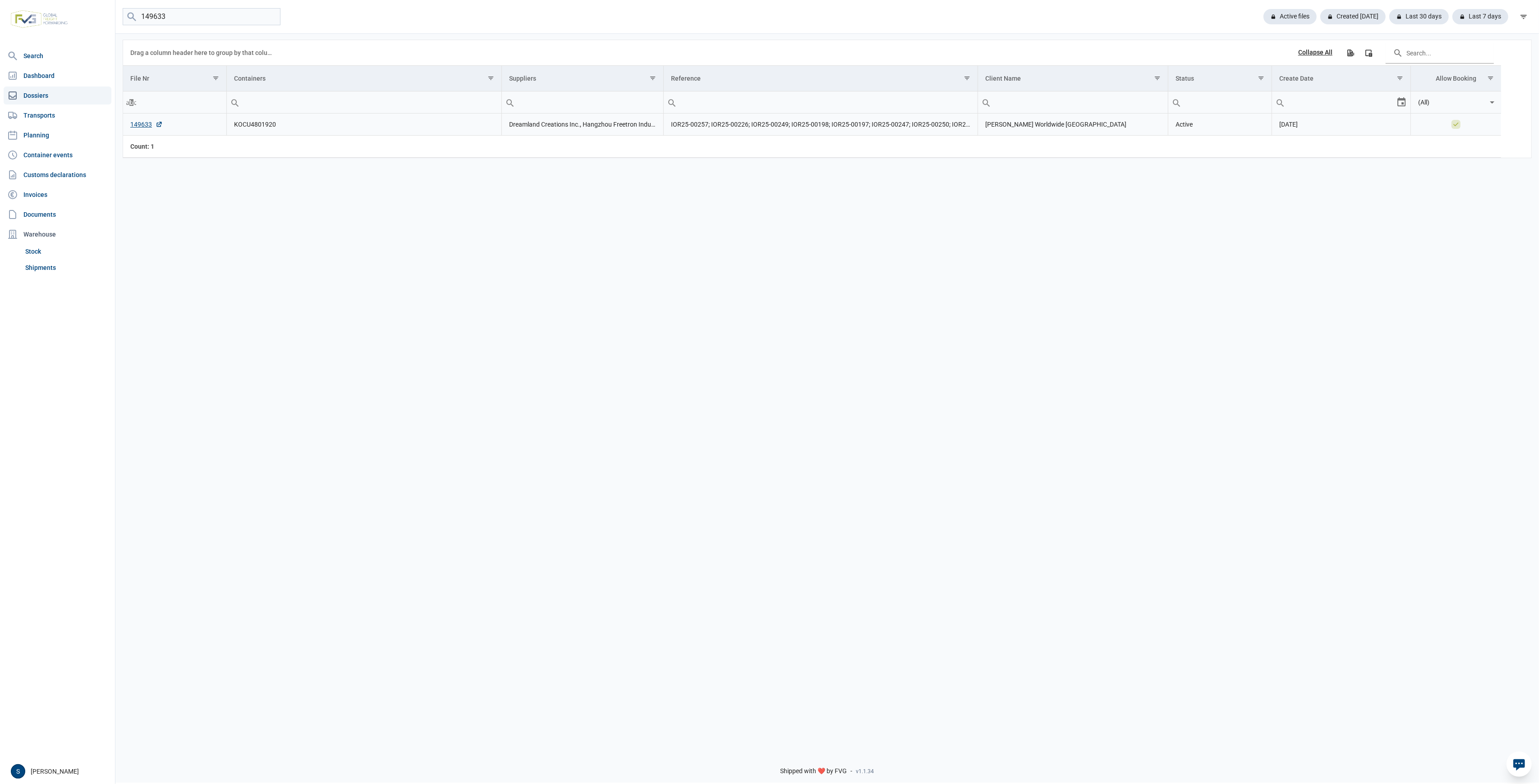
click at [221, 130] on tr "149633 KOCU4801920 Dreamland Creations Inc., Hangzhou Freetron Industrial Co., …" at bounding box center [811, 125] width 1378 height 22
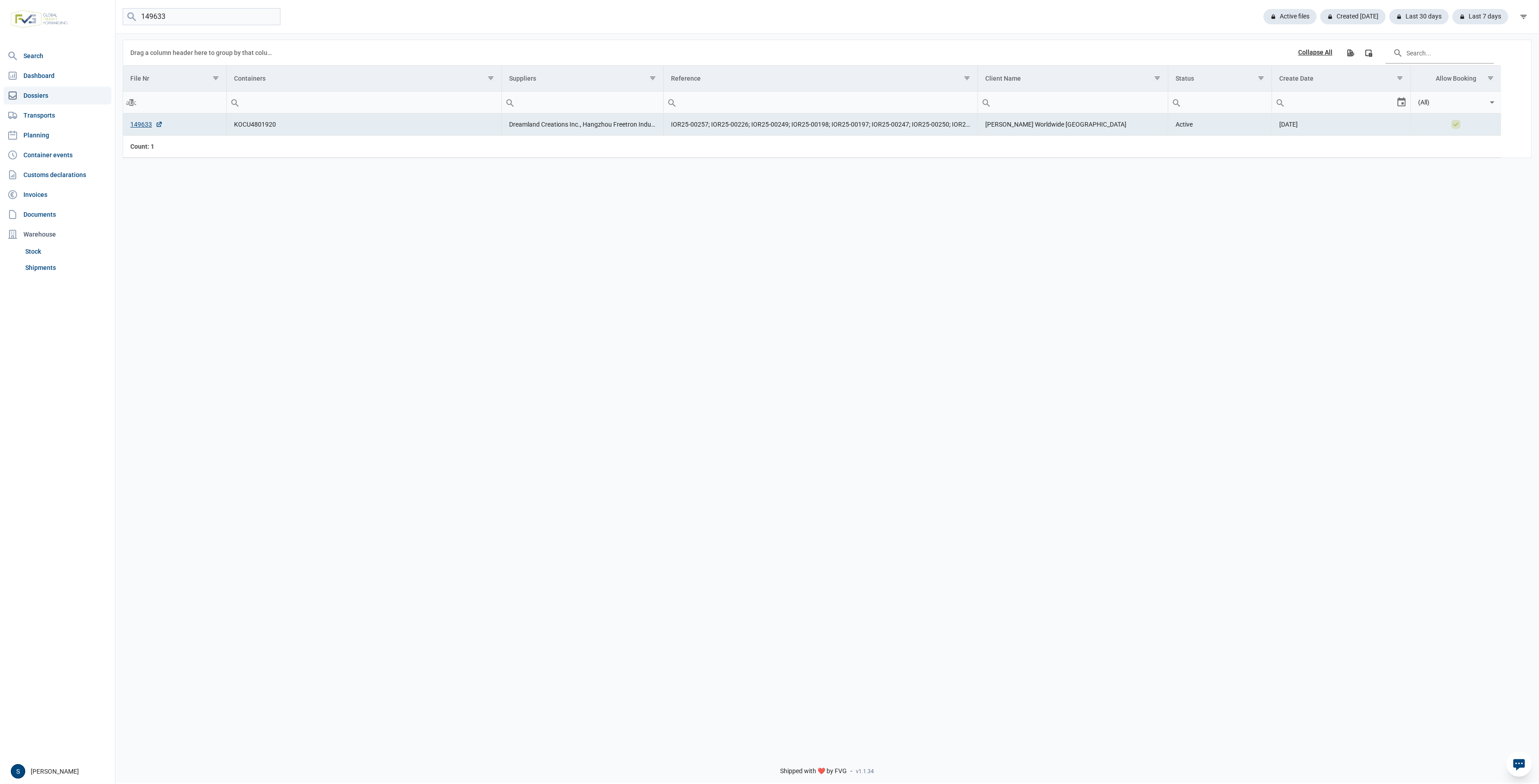
copy tr "KOCU4801920"
drag, startPoint x: 166, startPoint y: 16, endPoint x: 96, endPoint y: 22, distance: 70.3
click at [96, 22] on div "Search Dashboard Dossiers Transports Planning Container events Customs declarat…" at bounding box center [770, 391] width 1539 height 784
paste input "4"
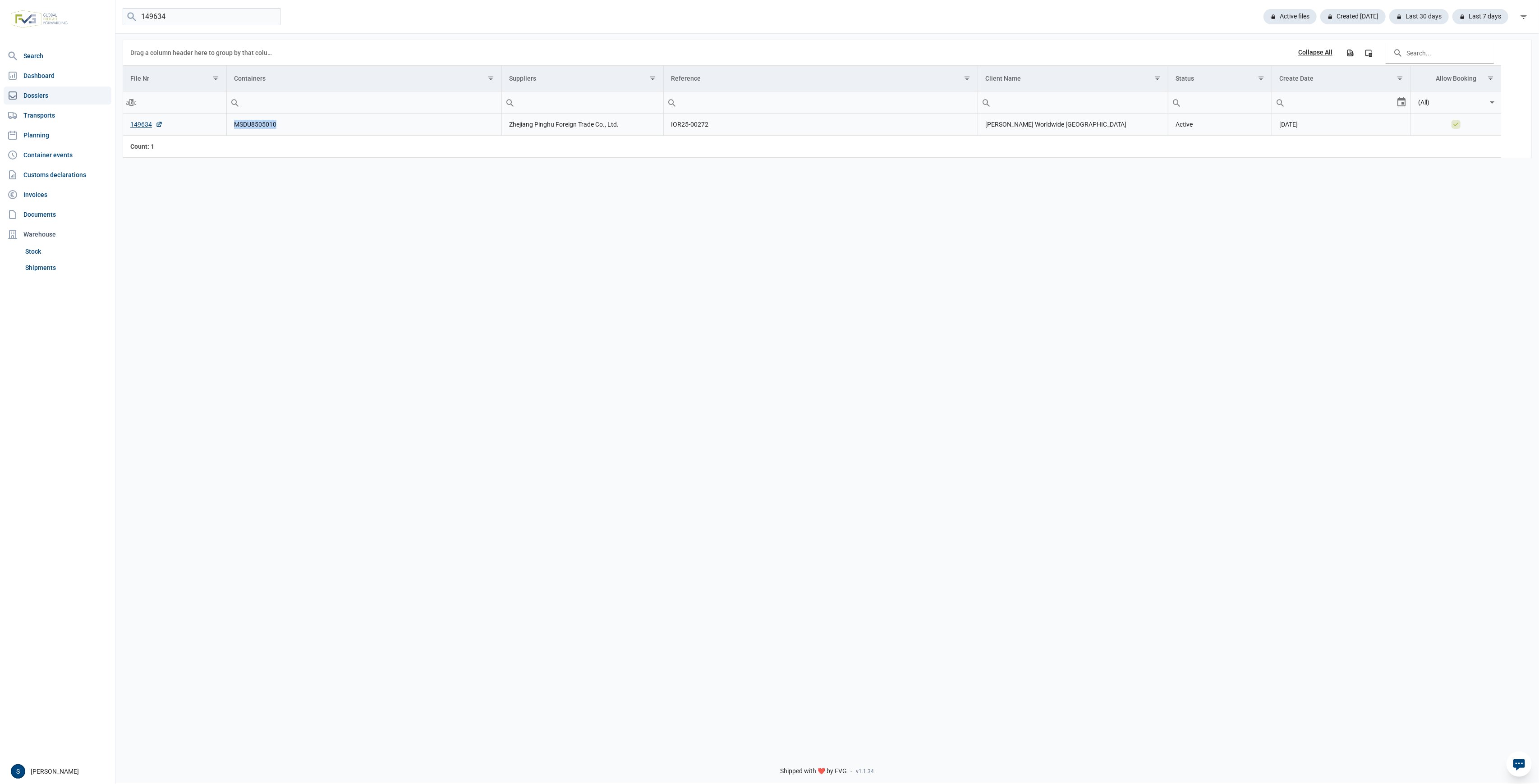
drag, startPoint x: 296, startPoint y: 129, endPoint x: 231, endPoint y: 127, distance: 65.0
click at [231, 127] on td "MSDU8505010" at bounding box center [364, 125] width 275 height 22
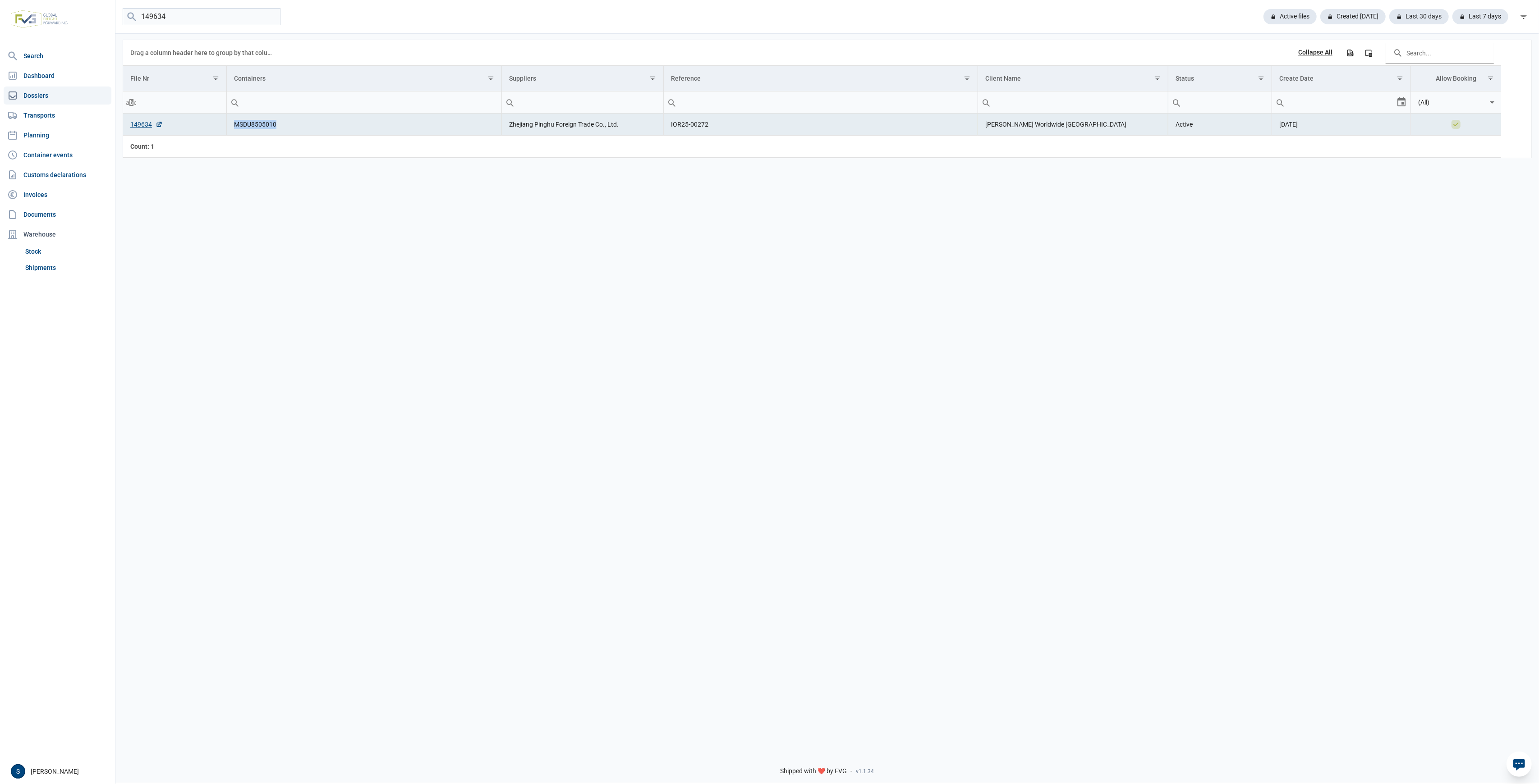
copy td "MSDU8505010"
click at [200, 15] on input "149634" at bounding box center [202, 17] width 158 height 18
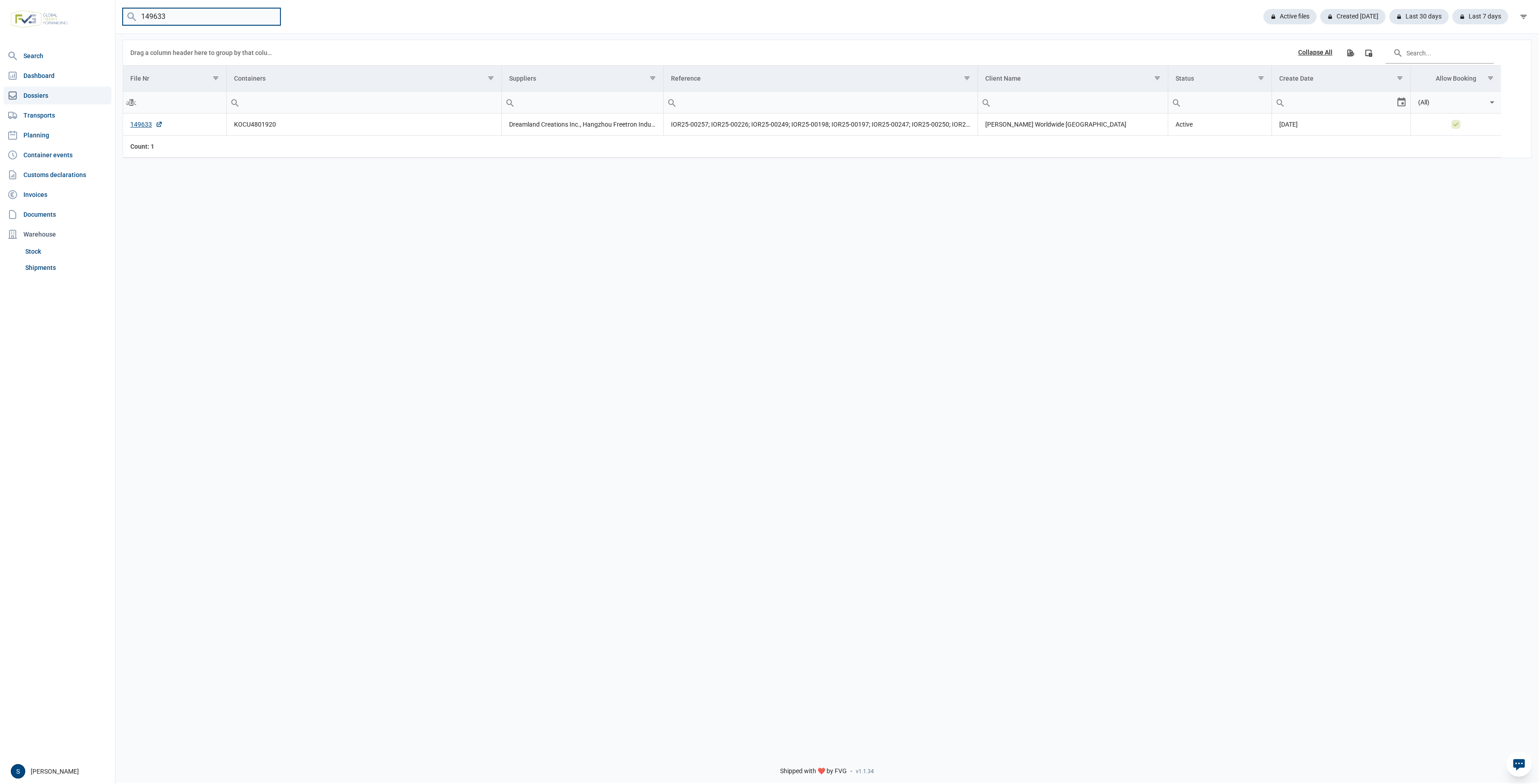
click at [200, 15] on input "149633" at bounding box center [202, 17] width 158 height 18
type input "149634"
